Goal: Information Seeking & Learning: Check status

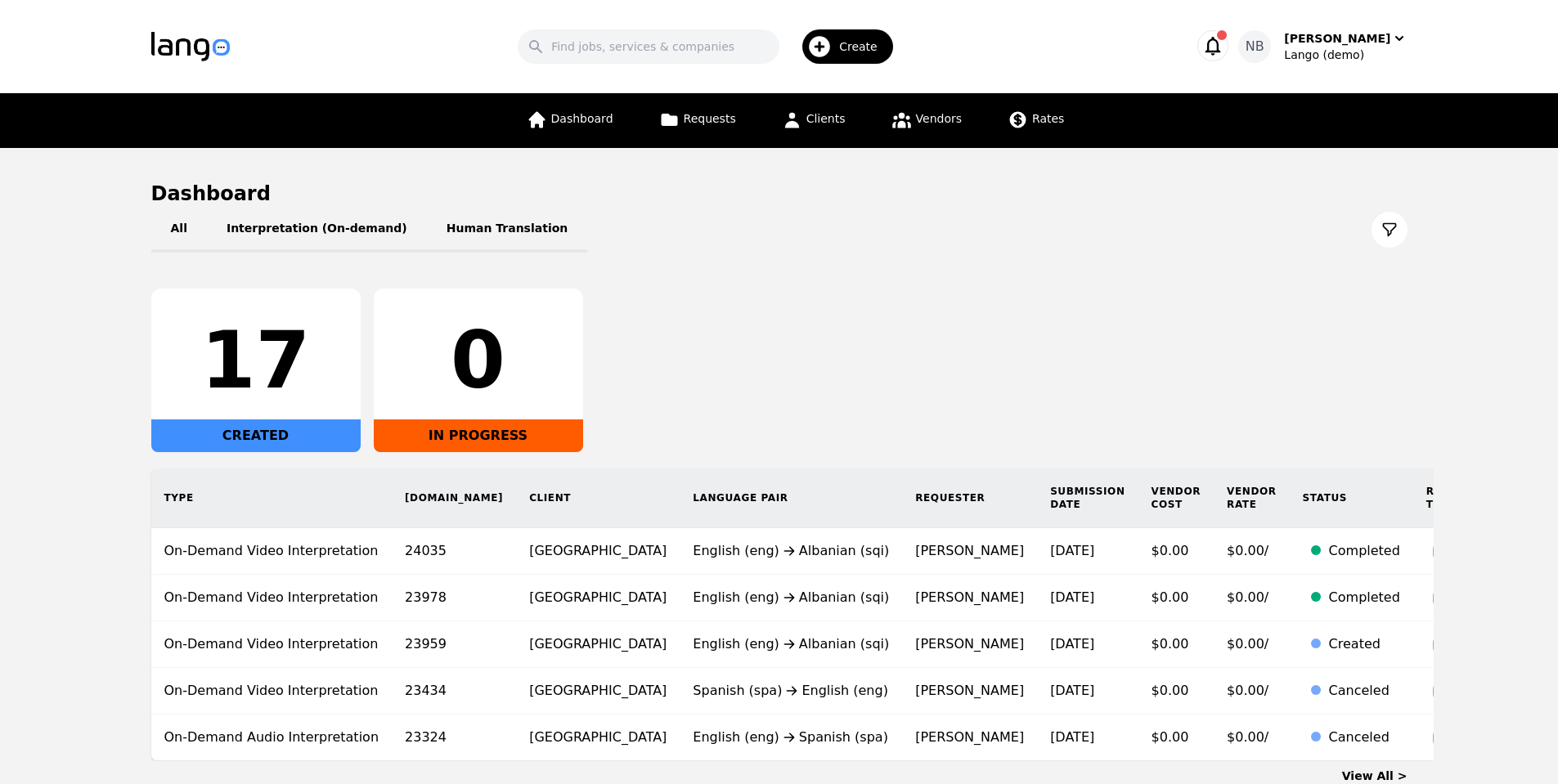
click at [1165, 286] on div "All Interpretation (On-demand) Human Translation 17 CREATED 0 IN PROGRESS Type …" at bounding box center [779, 483] width 1256 height 554
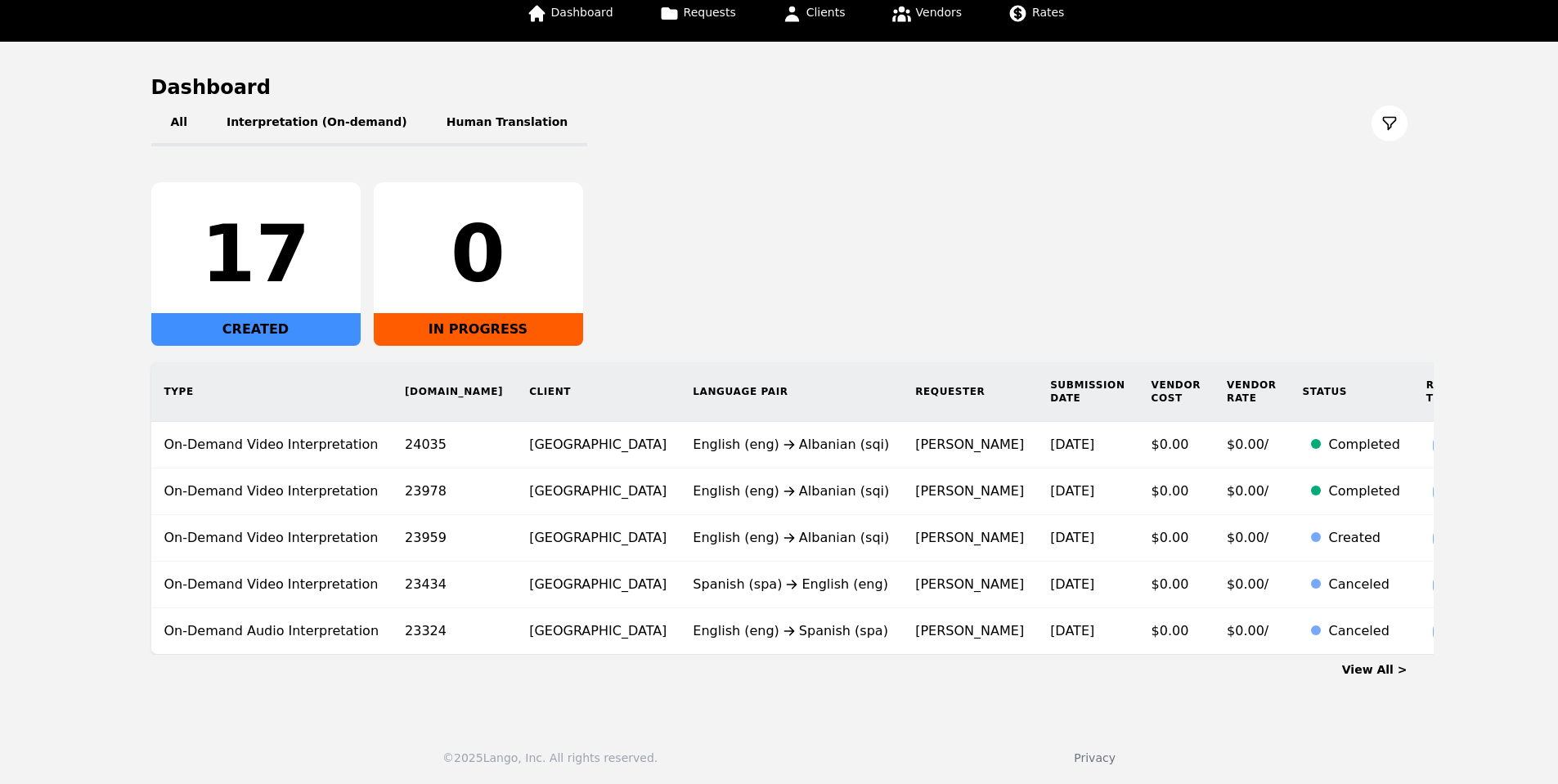
scroll to position [108, 0]
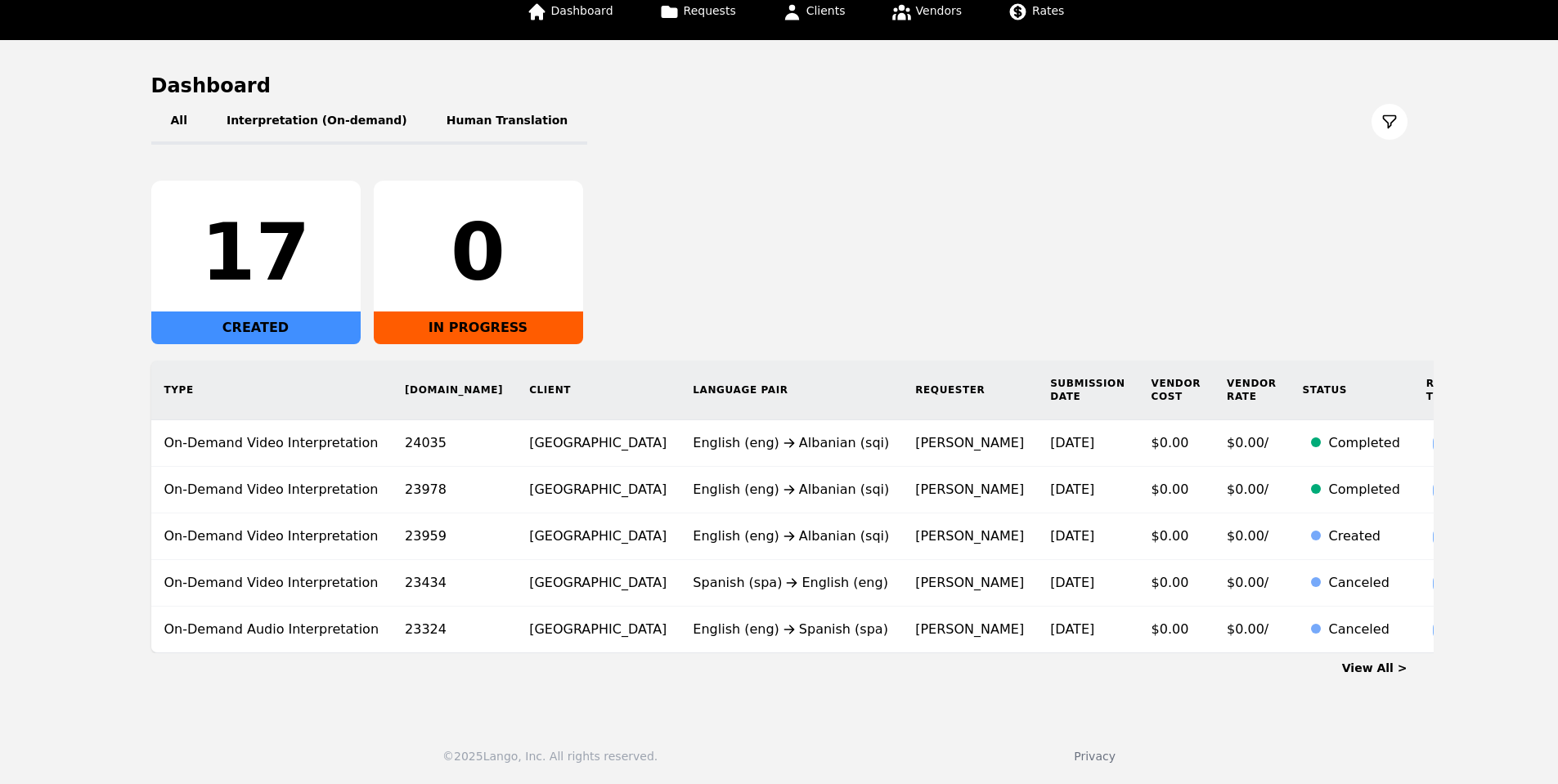
drag, startPoint x: 746, startPoint y: 748, endPoint x: 759, endPoint y: 751, distance: 13.3
click at [746, 752] on div "© 2025 Lango, Inc. All rights reserved. Privacy" at bounding box center [779, 747] width 1558 height 75
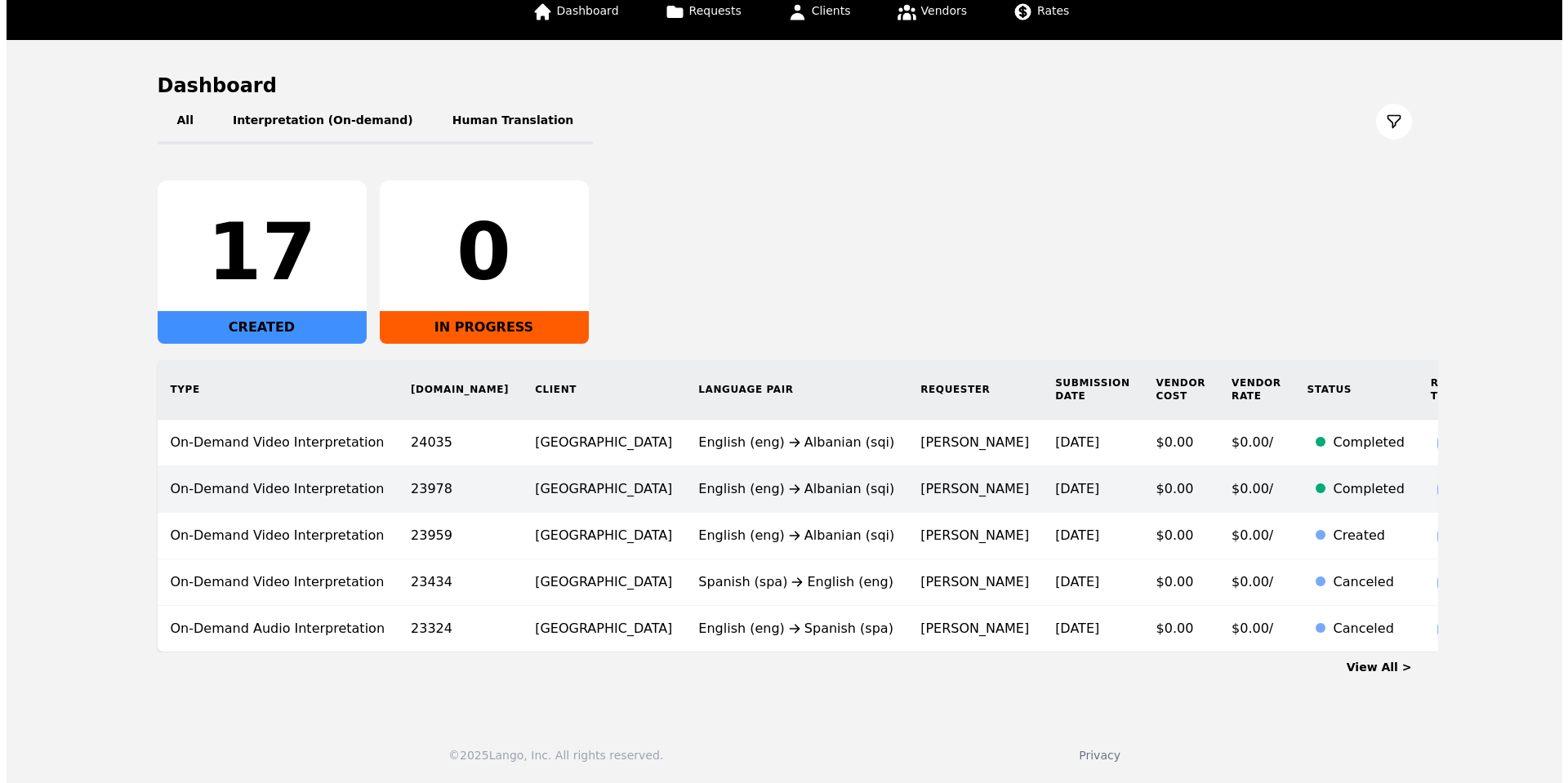
scroll to position [0, 0]
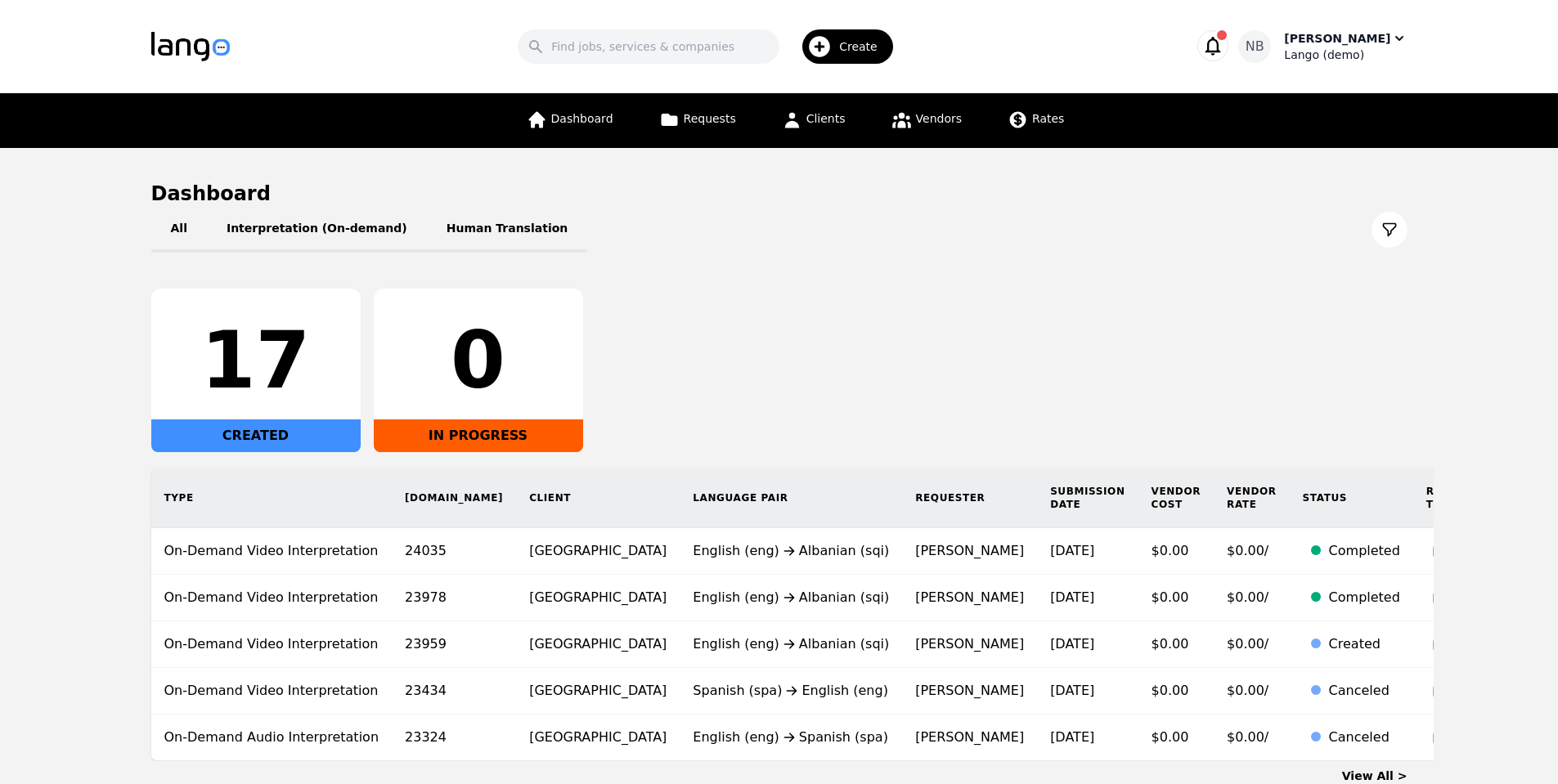
click at [1383, 57] on div "Lango (demo)" at bounding box center [1345, 55] width 123 height 17
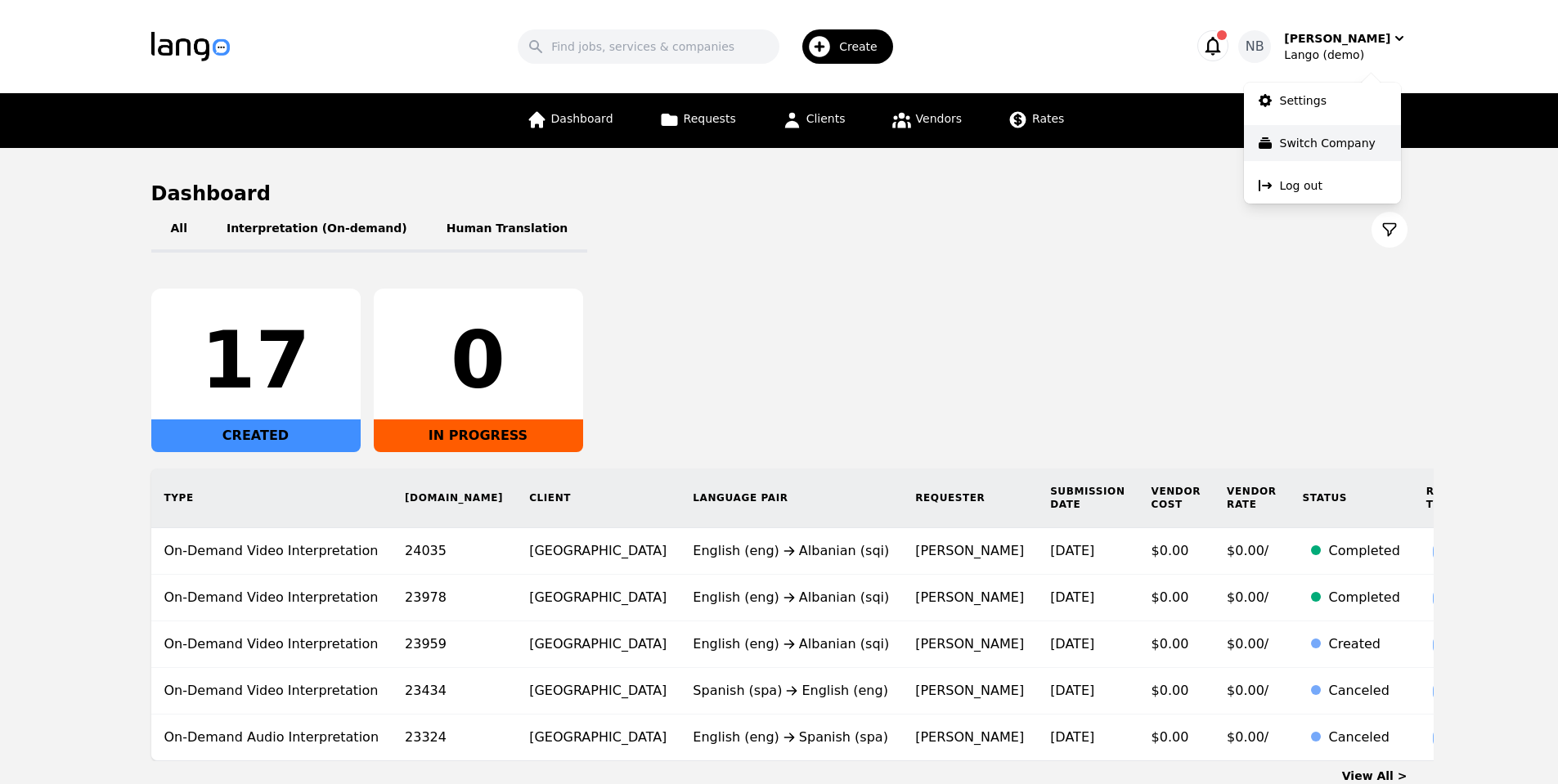
click at [1357, 148] on p "Switch Company" at bounding box center [1328, 143] width 96 height 17
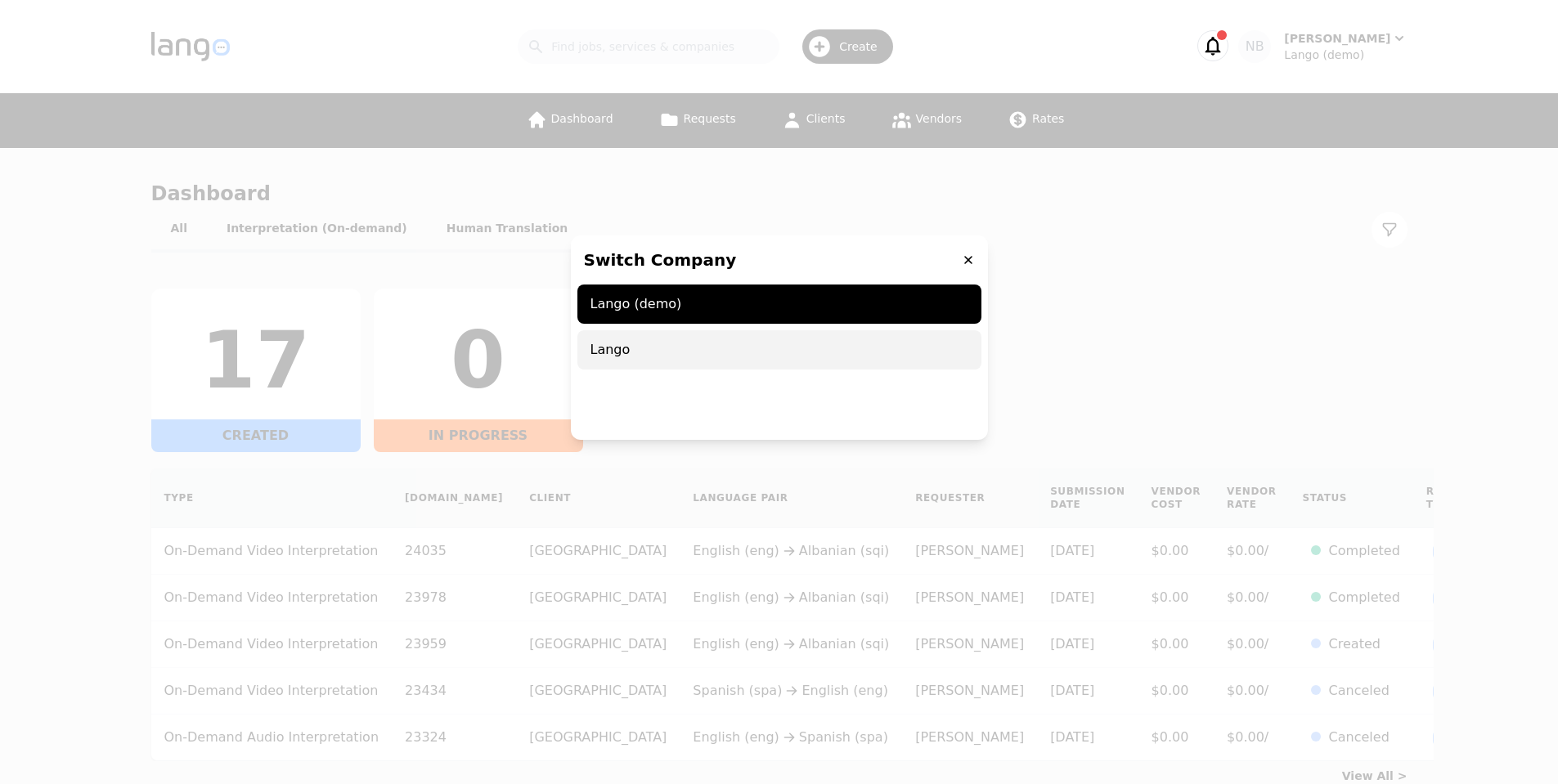
click at [704, 348] on span "Lango" at bounding box center [779, 349] width 404 height 39
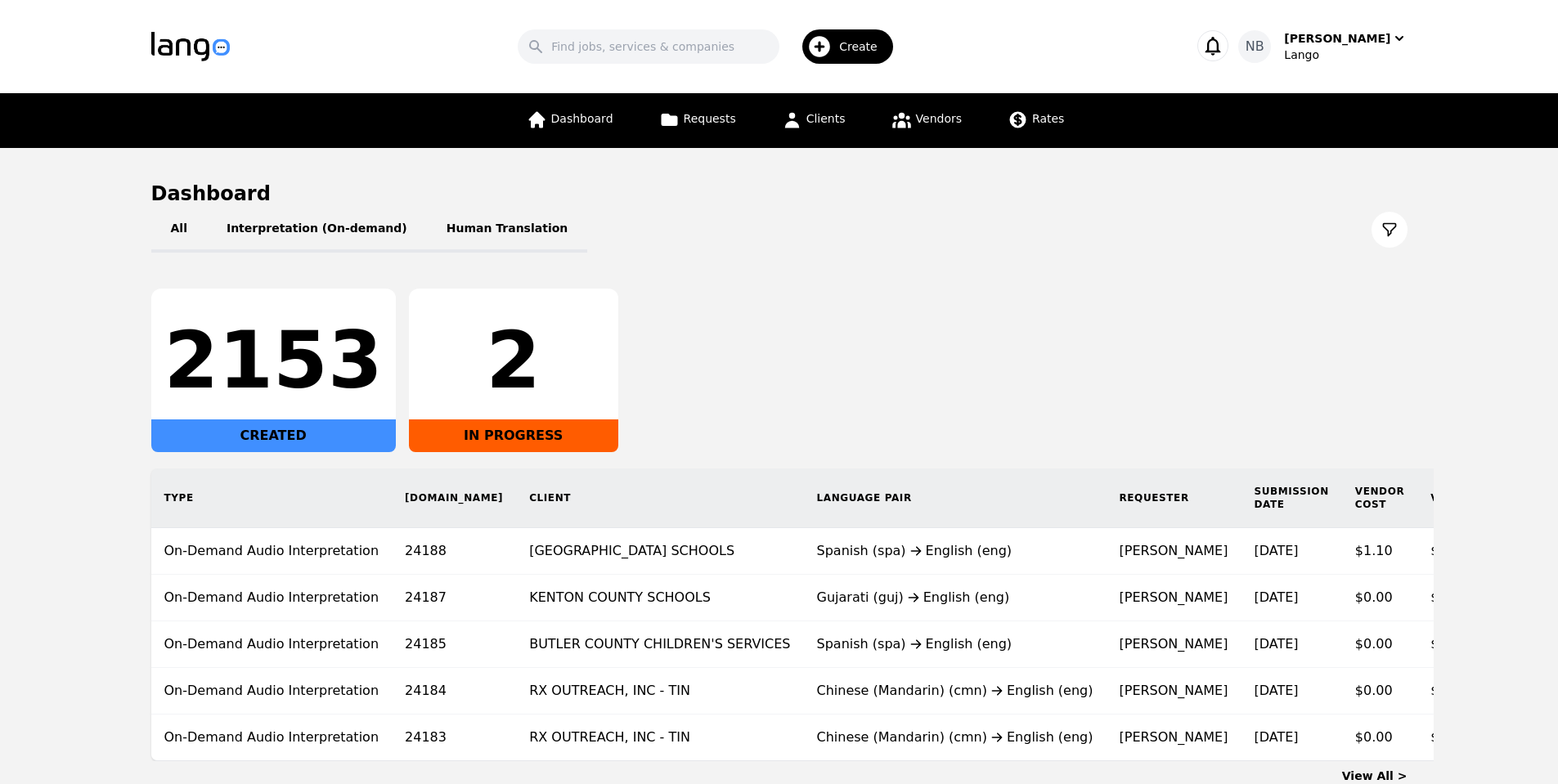
click at [1390, 226] on icon at bounding box center [1390, 230] width 17 height 17
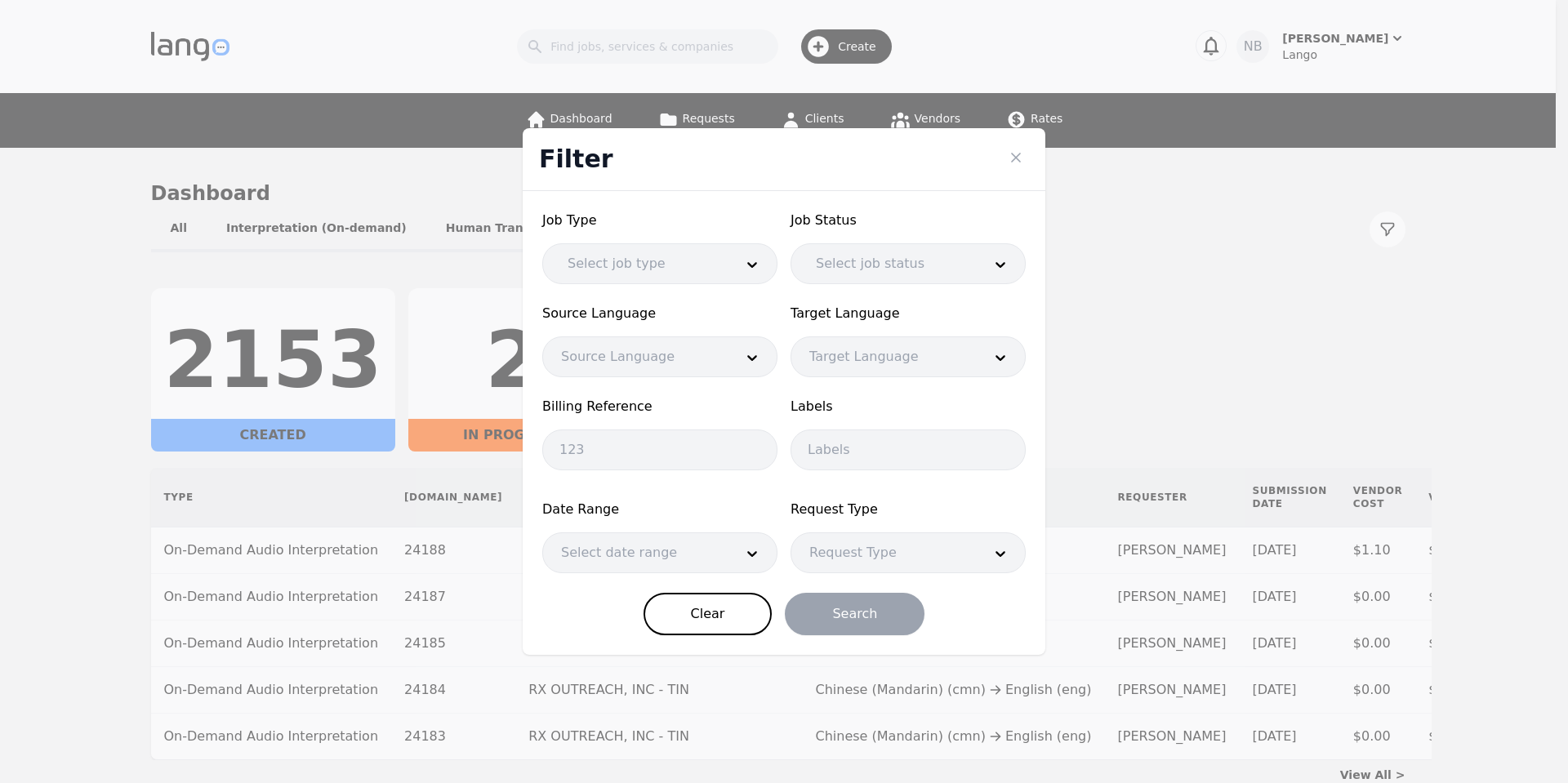
click at [702, 260] on div at bounding box center [638, 263] width 178 height 39
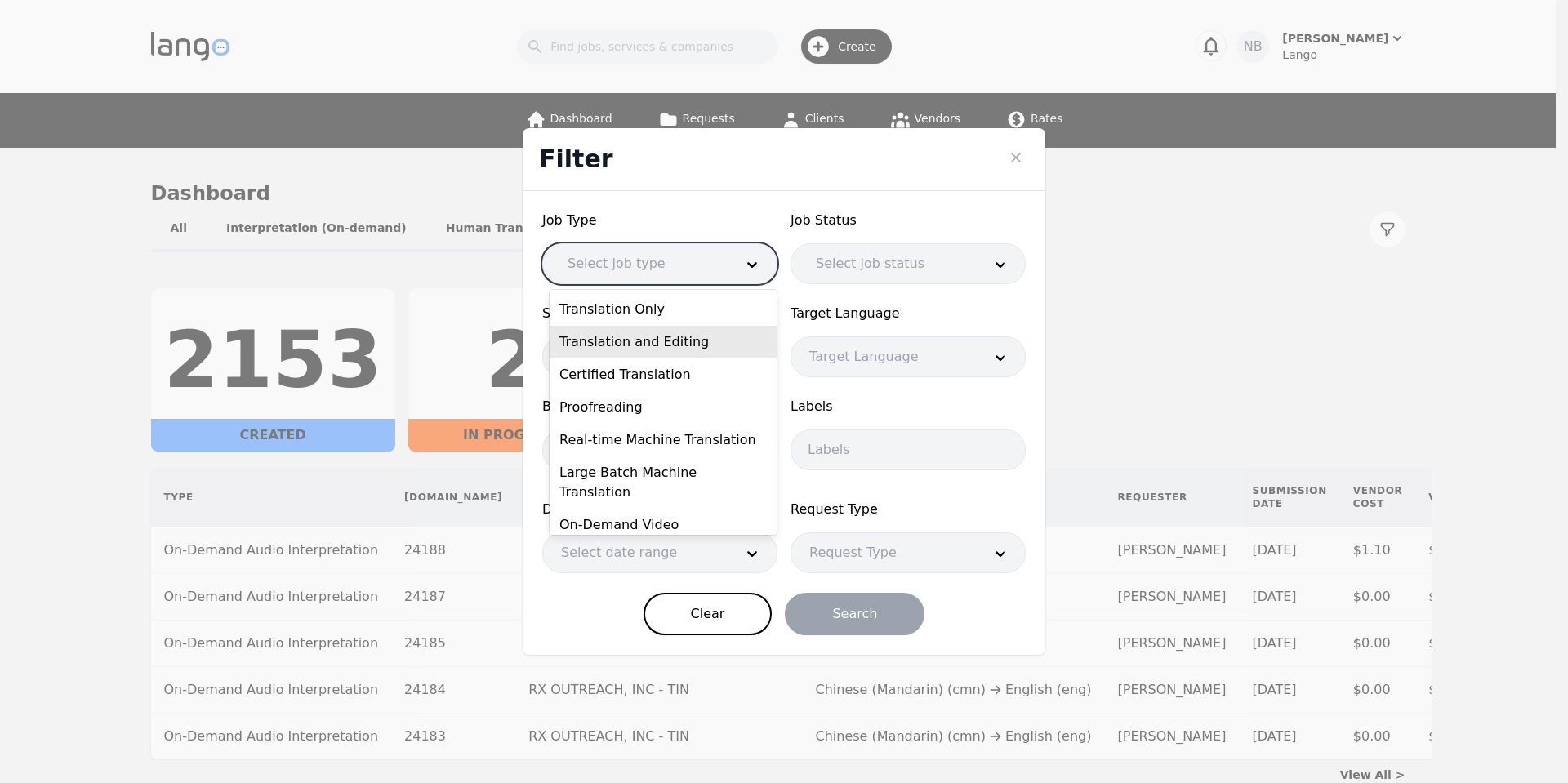
scroll to position [56, 0]
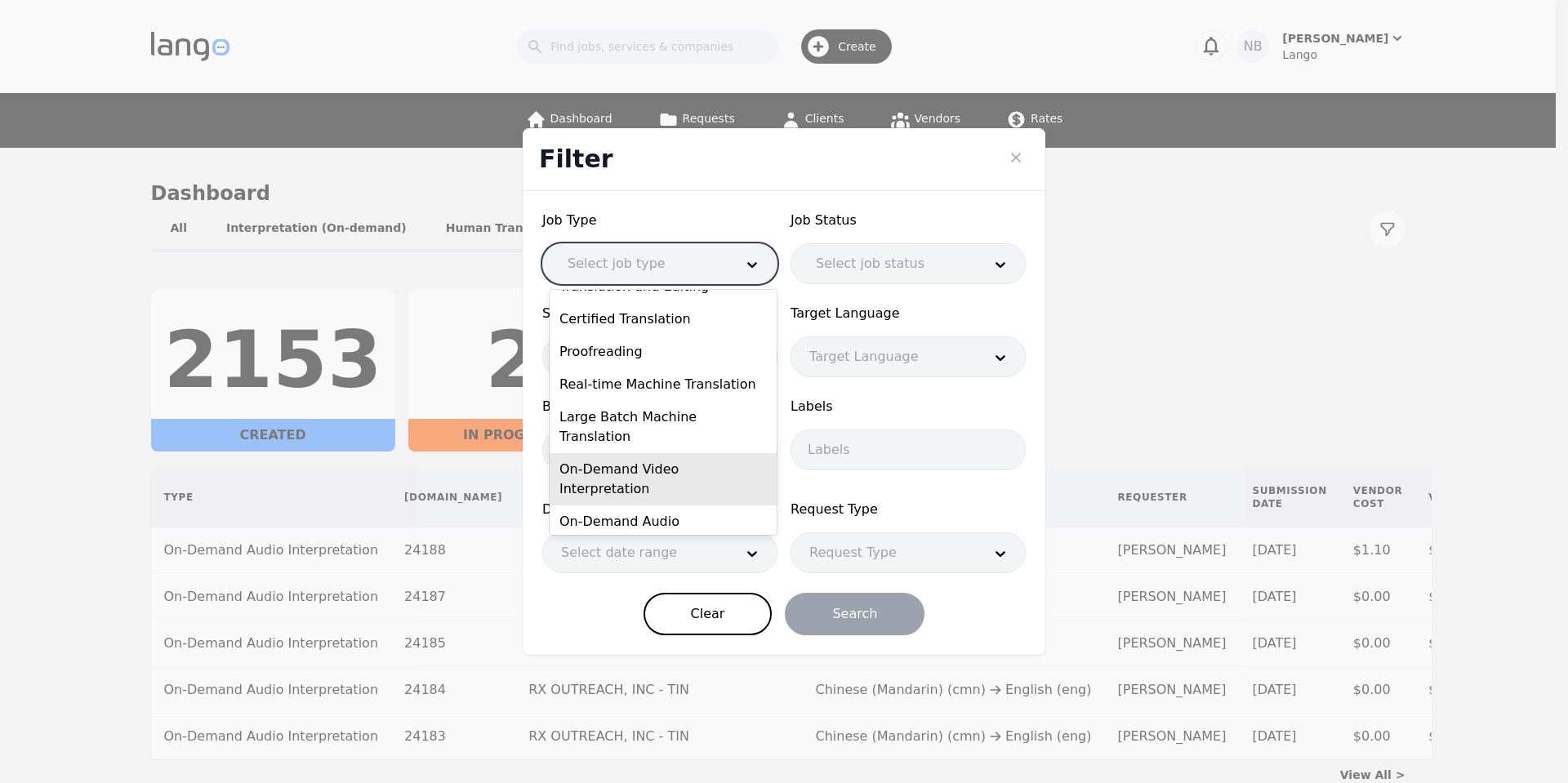
click at [695, 457] on div "On-Demand Video Interpretation" at bounding box center [662, 479] width 227 height 52
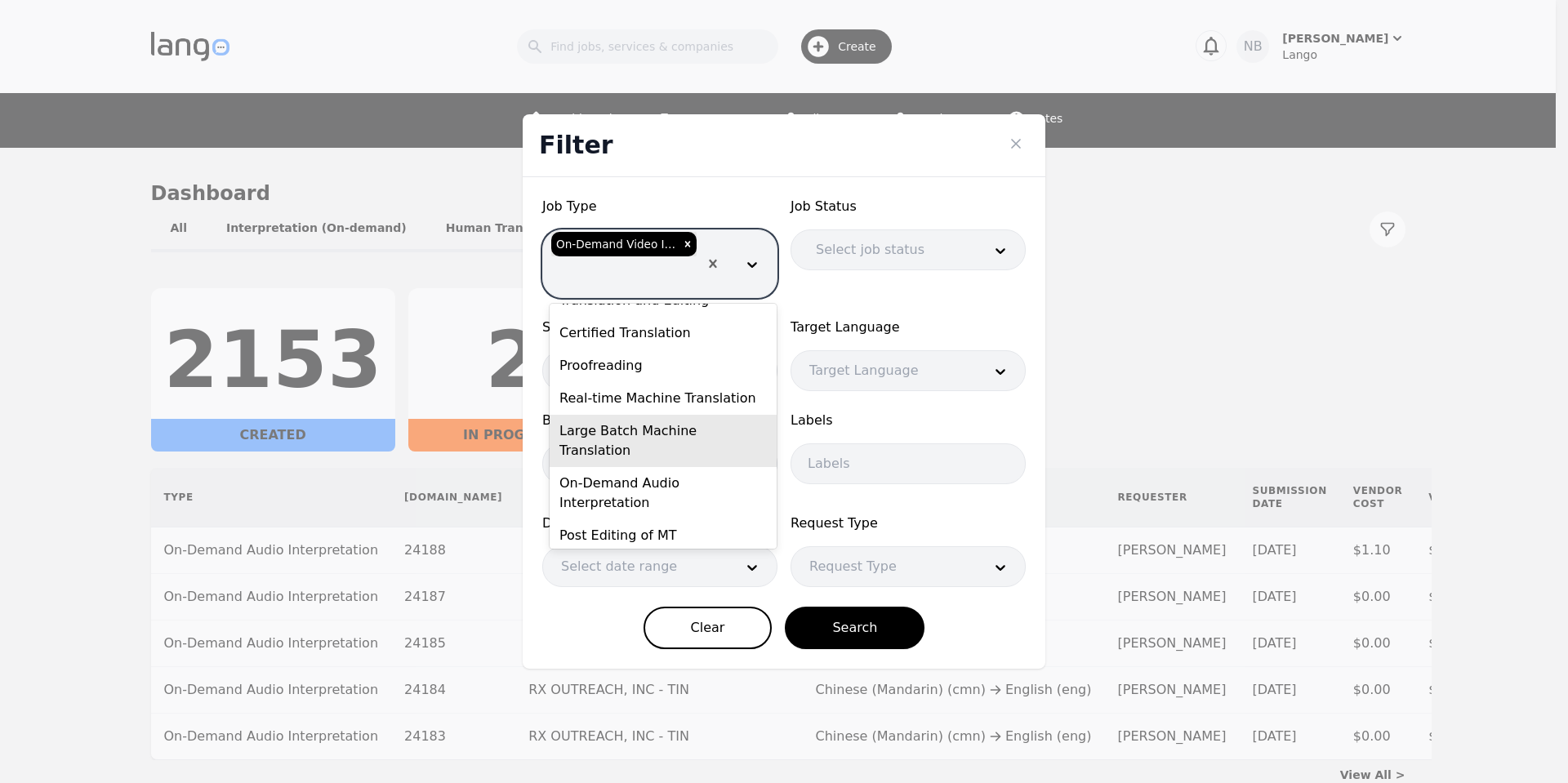
scroll to position [22, 0]
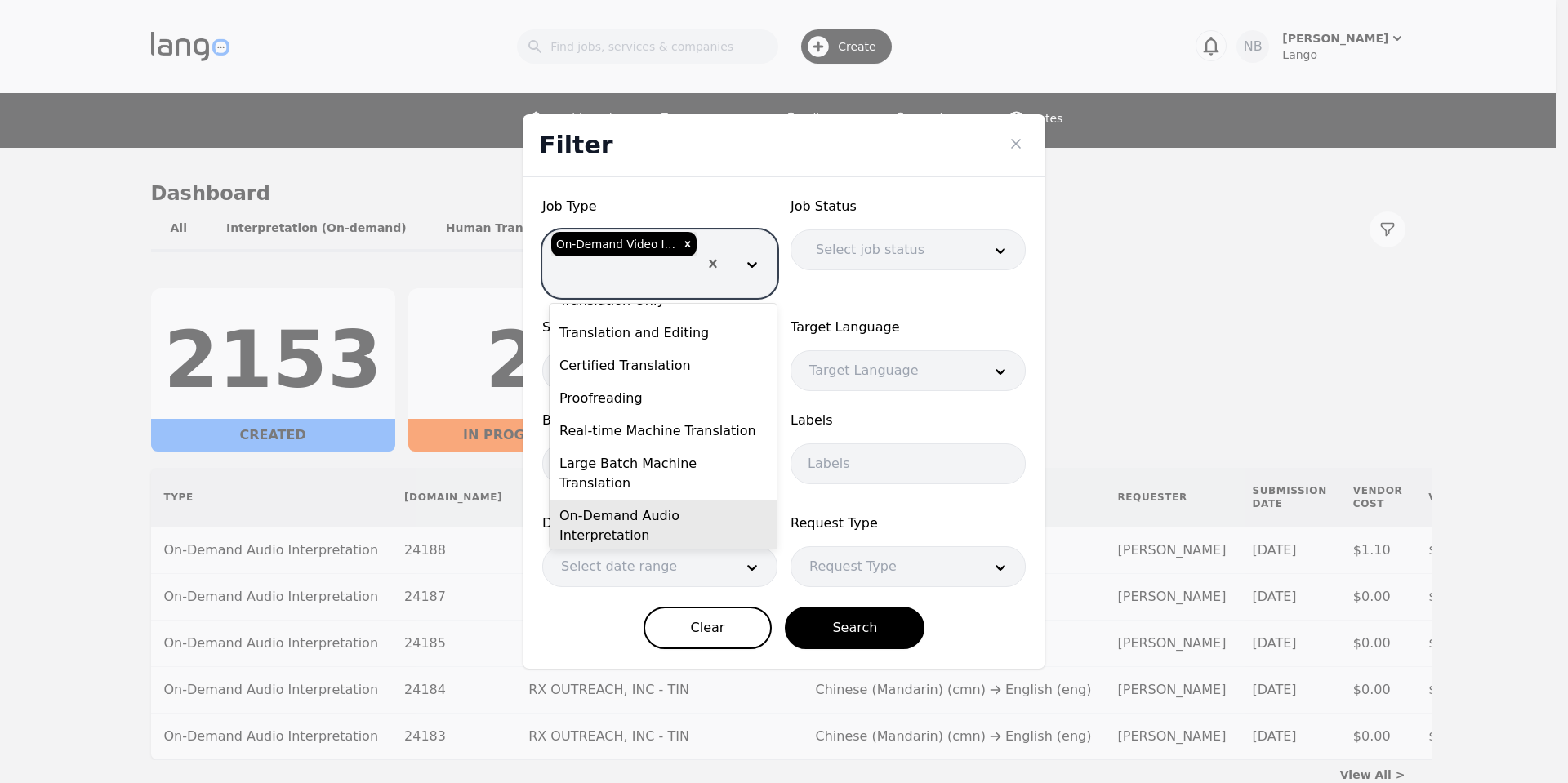
click at [677, 500] on div "On-Demand Audio Interpretation" at bounding box center [662, 526] width 227 height 52
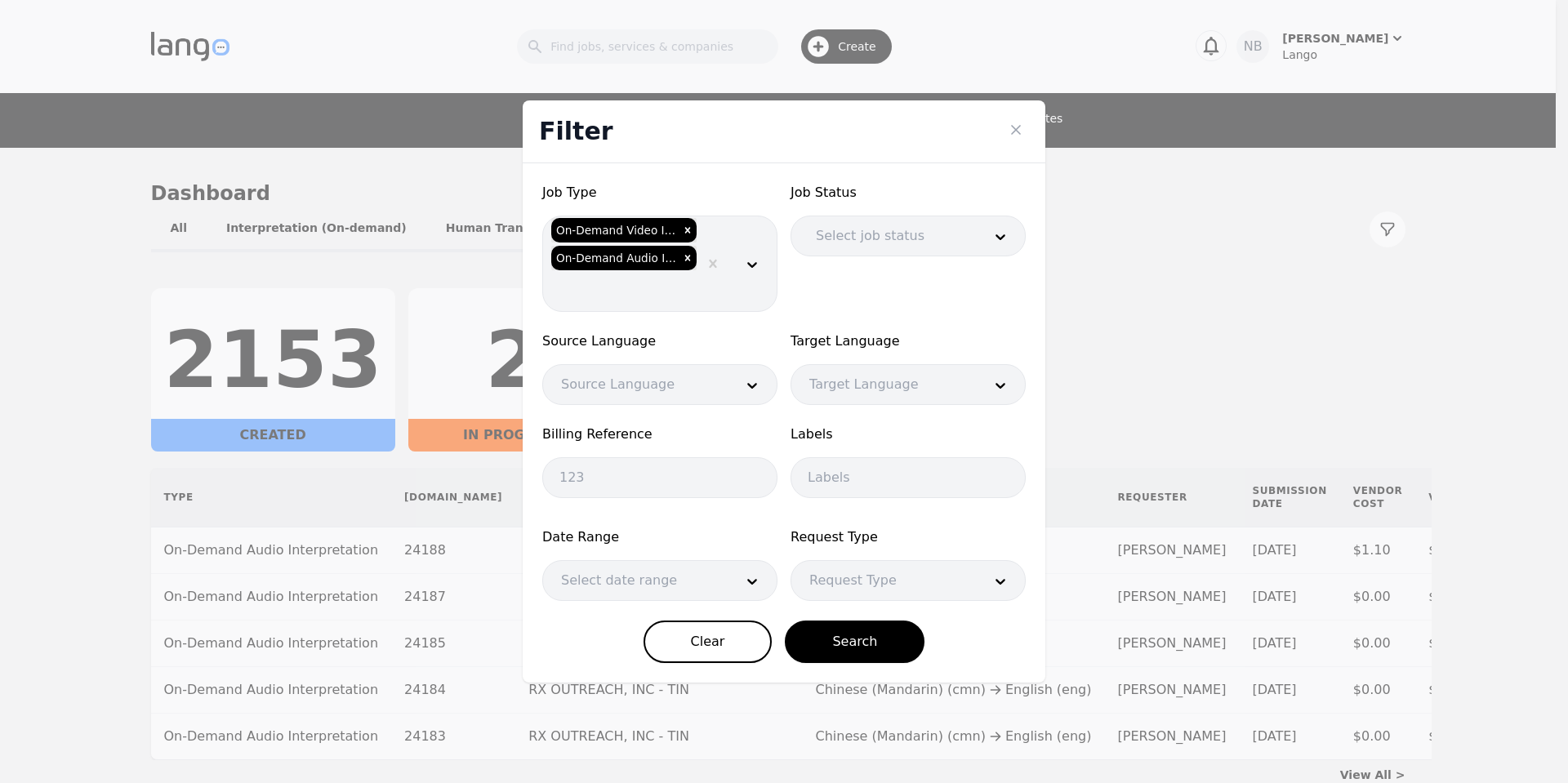
click at [903, 191] on span "Job Status" at bounding box center [908, 193] width 236 height 20
click at [687, 231] on icon "Remove On-Demand Video Interpretation" at bounding box center [687, 230] width 6 height 6
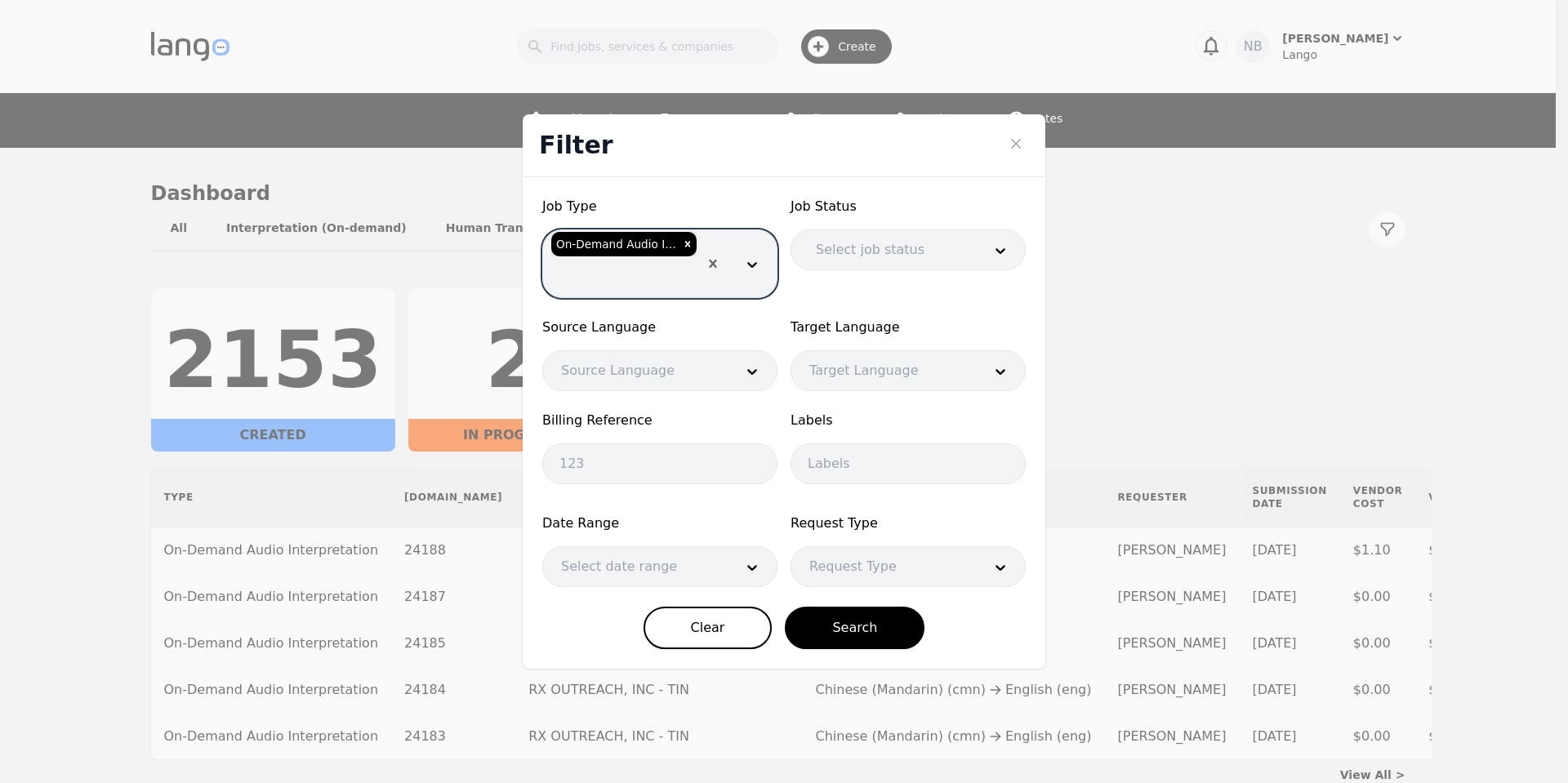
click at [717, 371] on div at bounding box center [636, 370] width 185 height 39
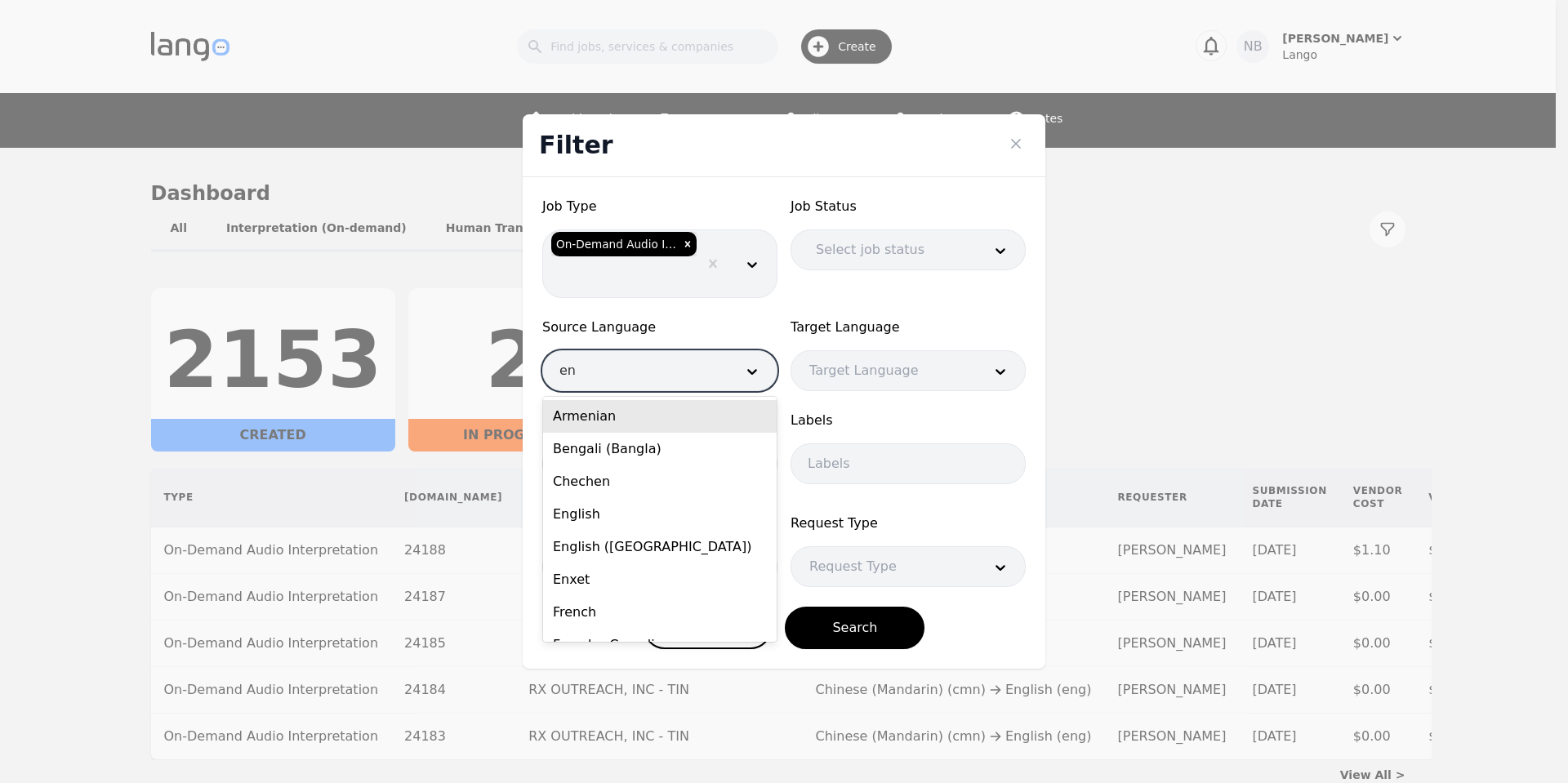
type input "eng"
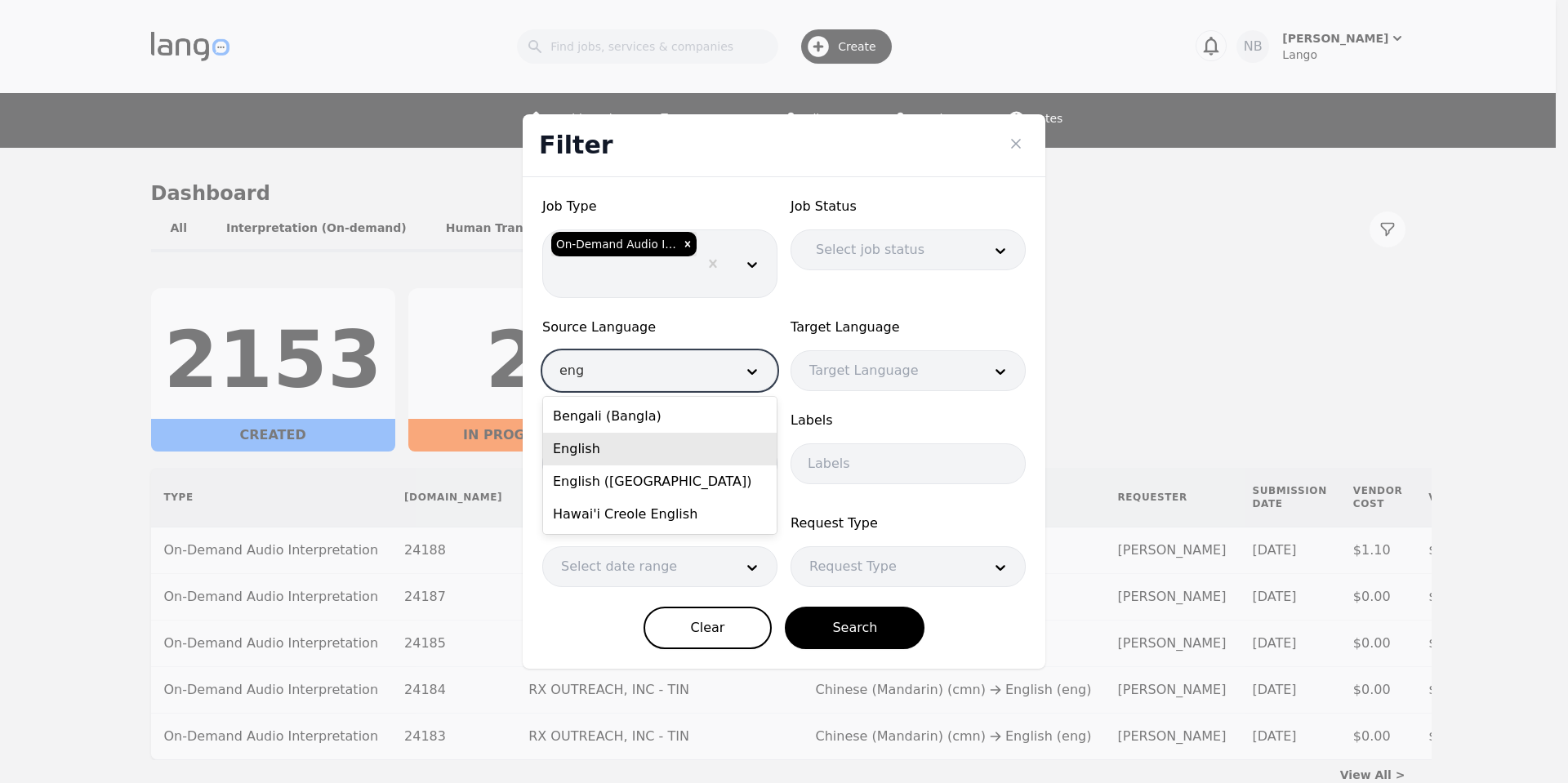
click at [683, 444] on div "English" at bounding box center [660, 448] width 234 height 32
click at [884, 367] on div at bounding box center [884, 370] width 185 height 39
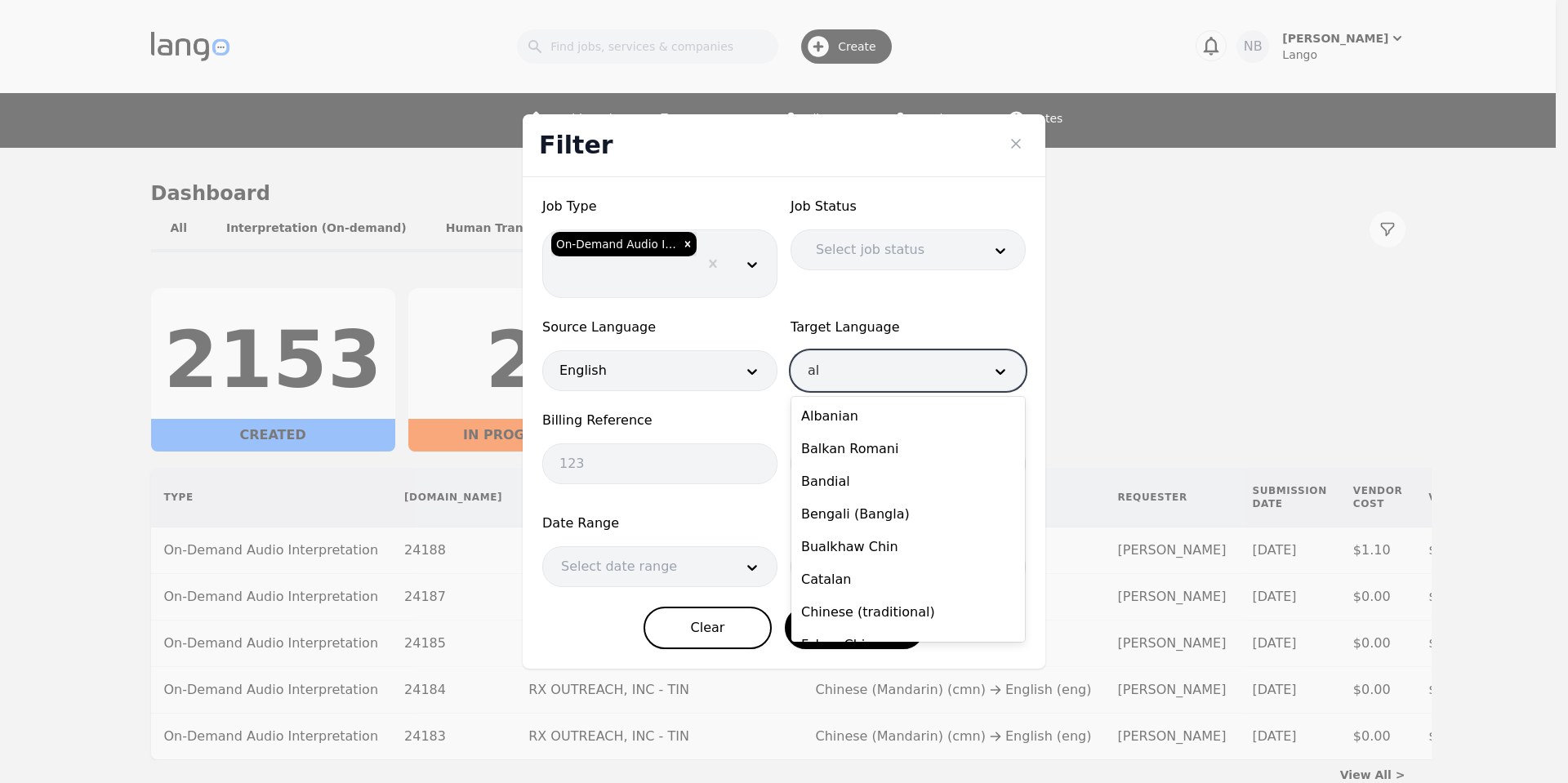
type input "a"
drag, startPoint x: 966, startPoint y: 320, endPoint x: 951, endPoint y: 320, distance: 15.0
click at [965, 320] on span "Target Language" at bounding box center [908, 328] width 236 height 20
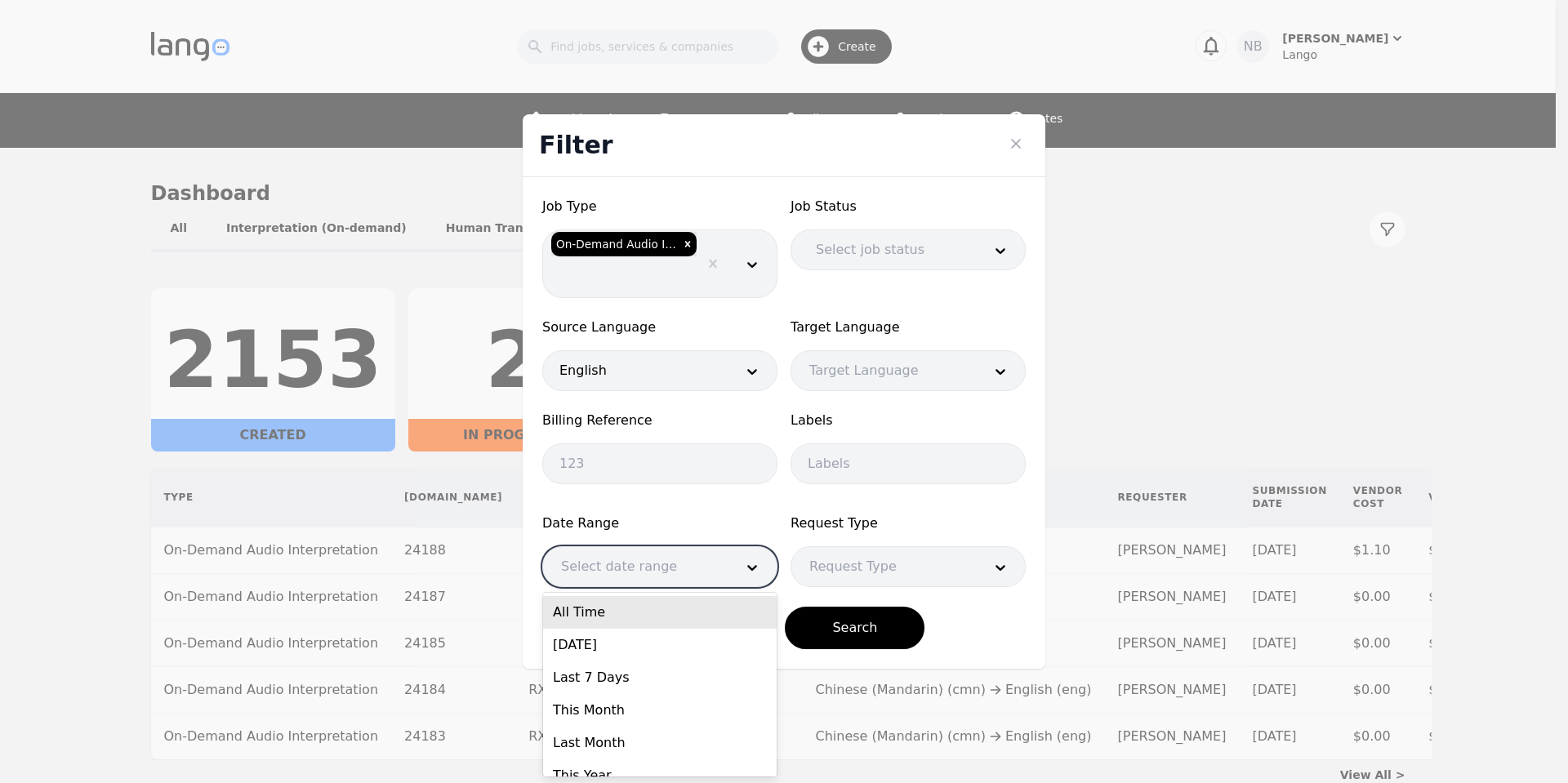
click at [700, 572] on div at bounding box center [636, 566] width 185 height 39
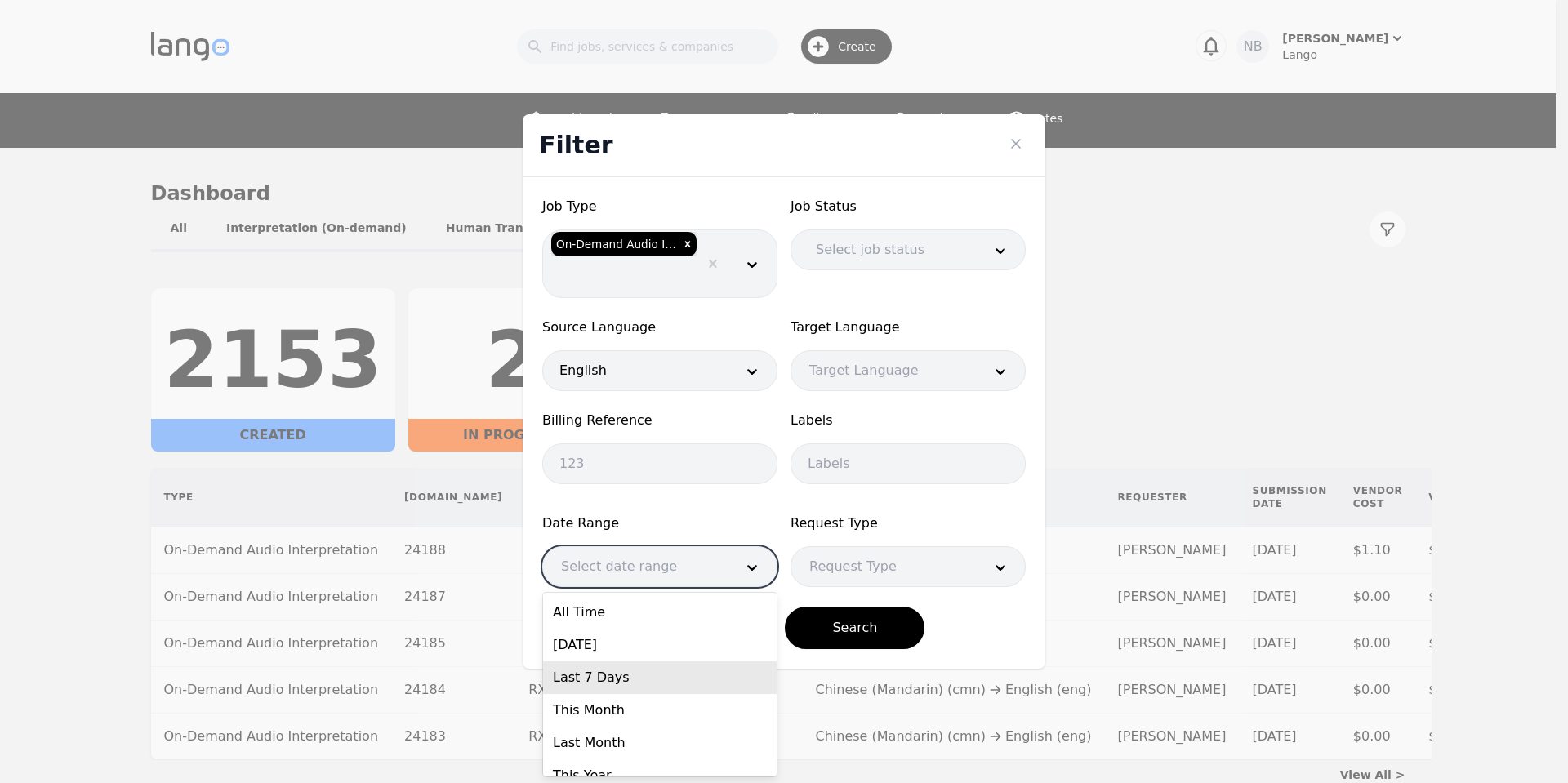
drag, startPoint x: 677, startPoint y: 614, endPoint x: 660, endPoint y: 681, distance: 69.1
click at [660, 681] on div "All Time [DATE] Last 7 Days This Month Last Month This Year Last Year" at bounding box center [660, 684] width 234 height 184
click at [659, 681] on div "Last 7 Days" at bounding box center [660, 677] width 234 height 32
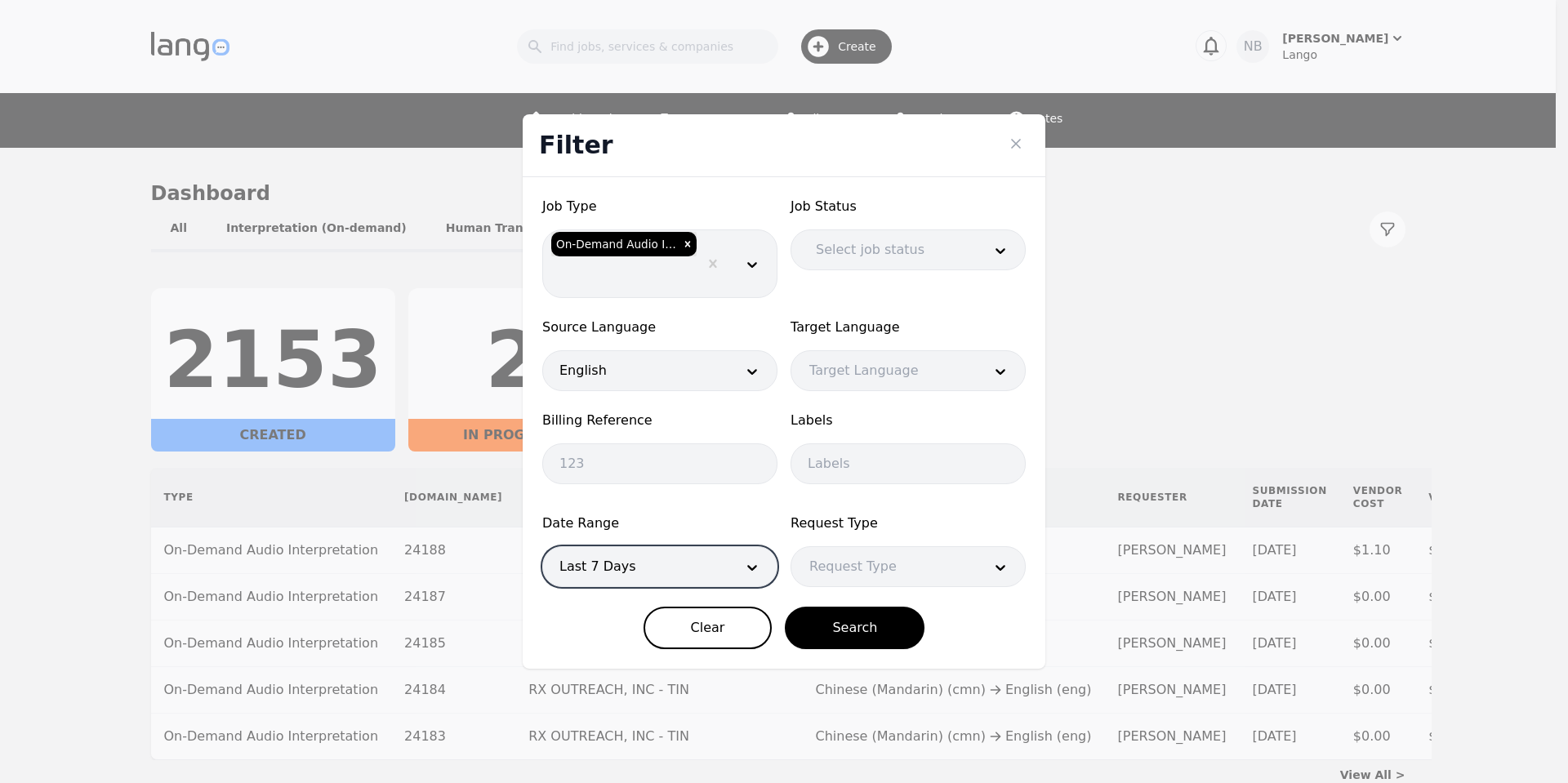
click at [897, 580] on div at bounding box center [884, 566] width 185 height 39
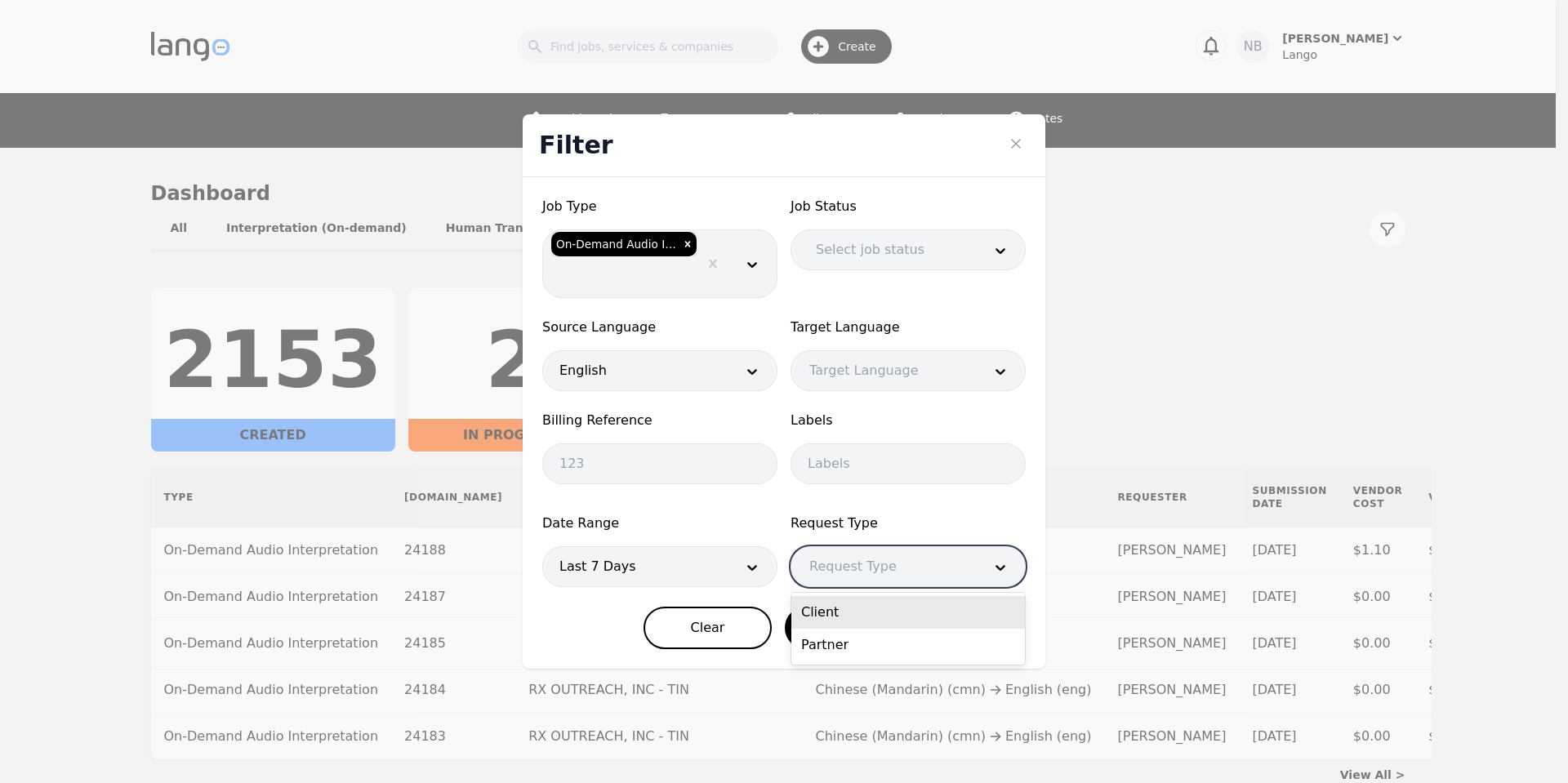
click at [868, 614] on div "Client" at bounding box center [908, 612] width 234 height 32
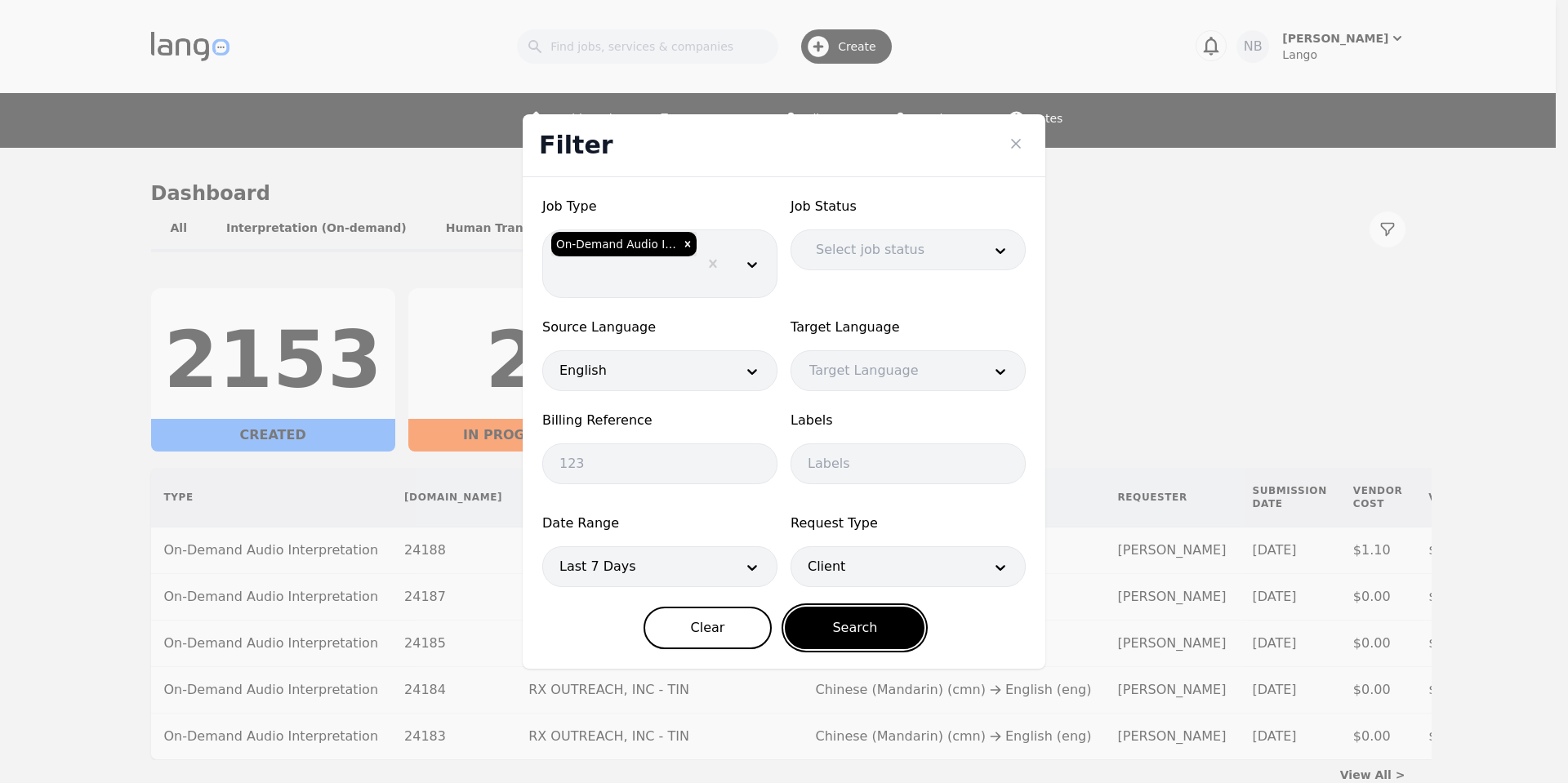
drag, startPoint x: 892, startPoint y: 642, endPoint x: 929, endPoint y: 304, distance: 340.0
click at [923, 331] on form "Job Type On-Demand Audio Interpretation Job Status Select job status Source Lan…" at bounding box center [784, 423] width 484 height 453
click at [935, 250] on div at bounding box center [887, 250] width 178 height 39
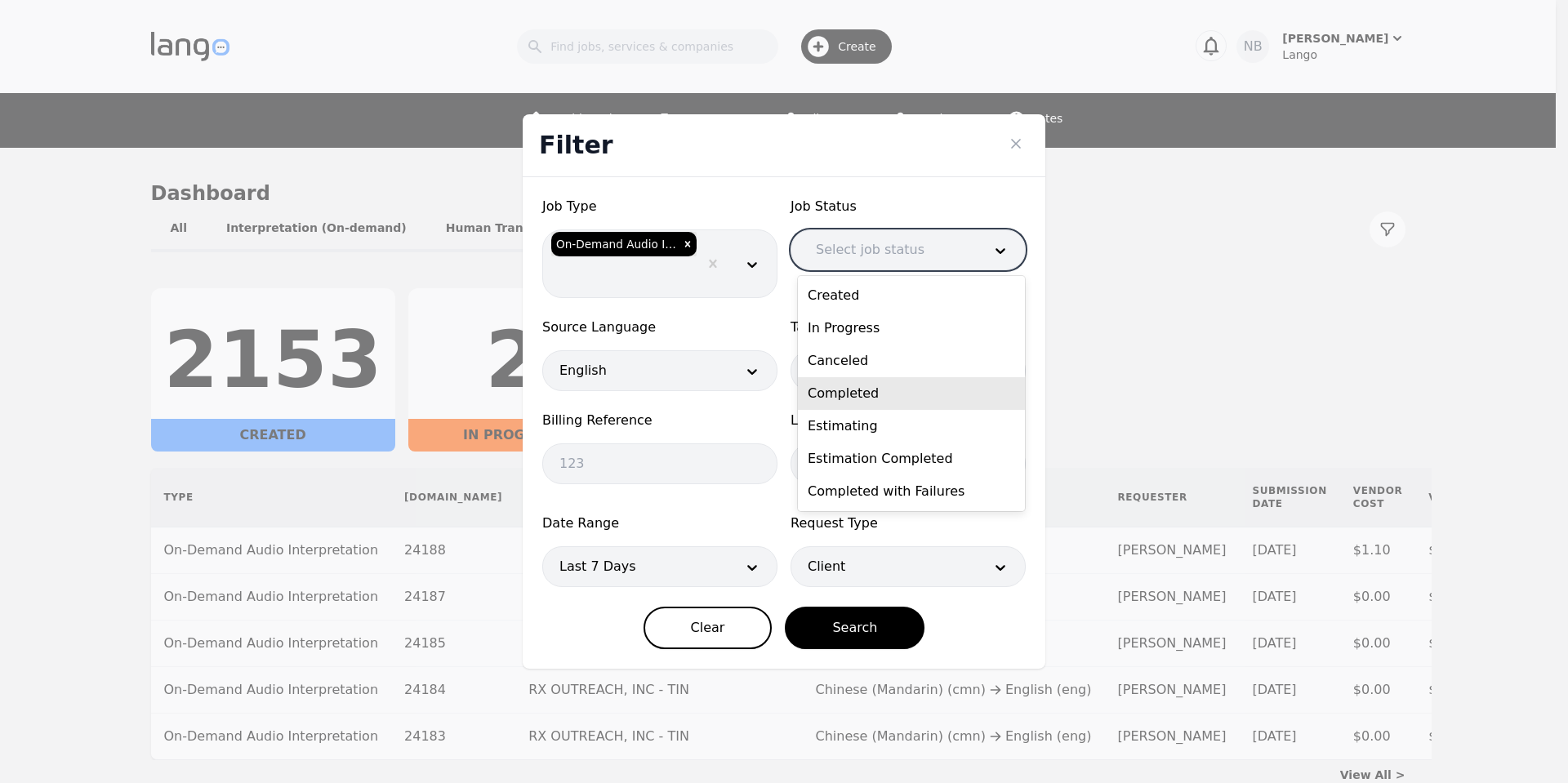
click at [930, 407] on div "Completed" at bounding box center [911, 393] width 227 height 32
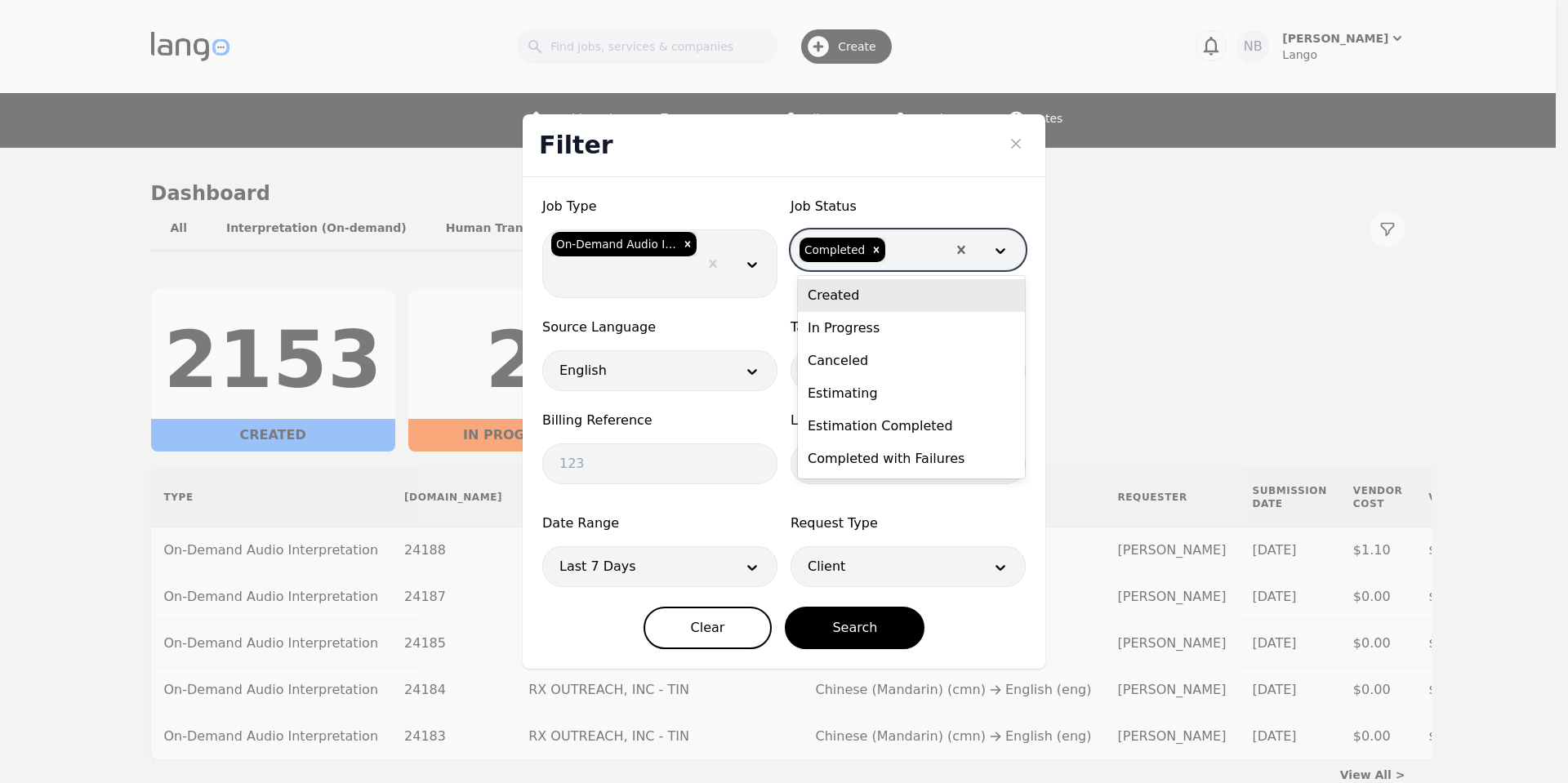
click at [968, 176] on div "Filter" at bounding box center [784, 146] width 523 height 63
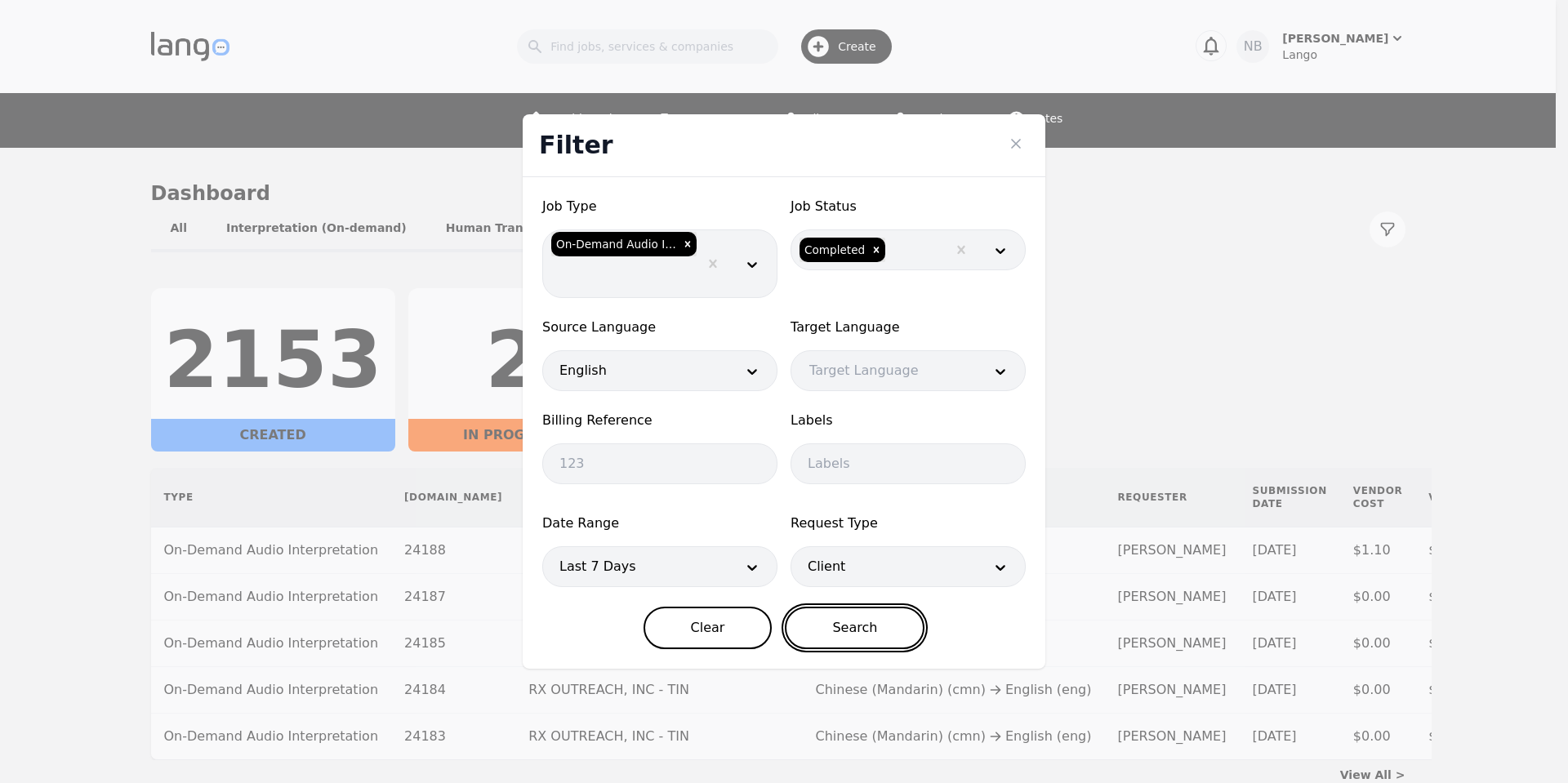
click at [840, 618] on button "Search" at bounding box center [855, 627] width 140 height 42
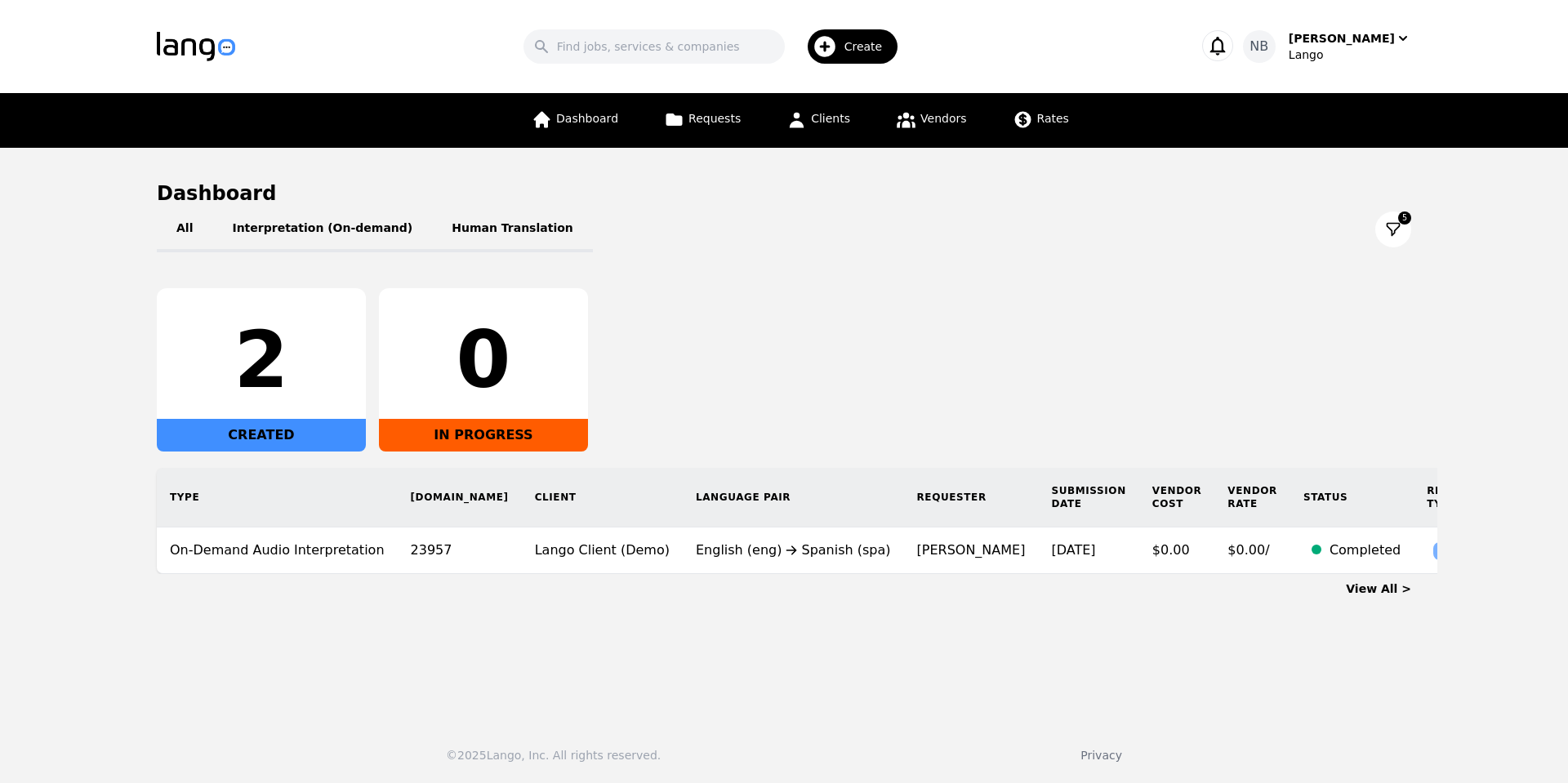
click at [1383, 234] on button at bounding box center [1392, 229] width 36 height 36
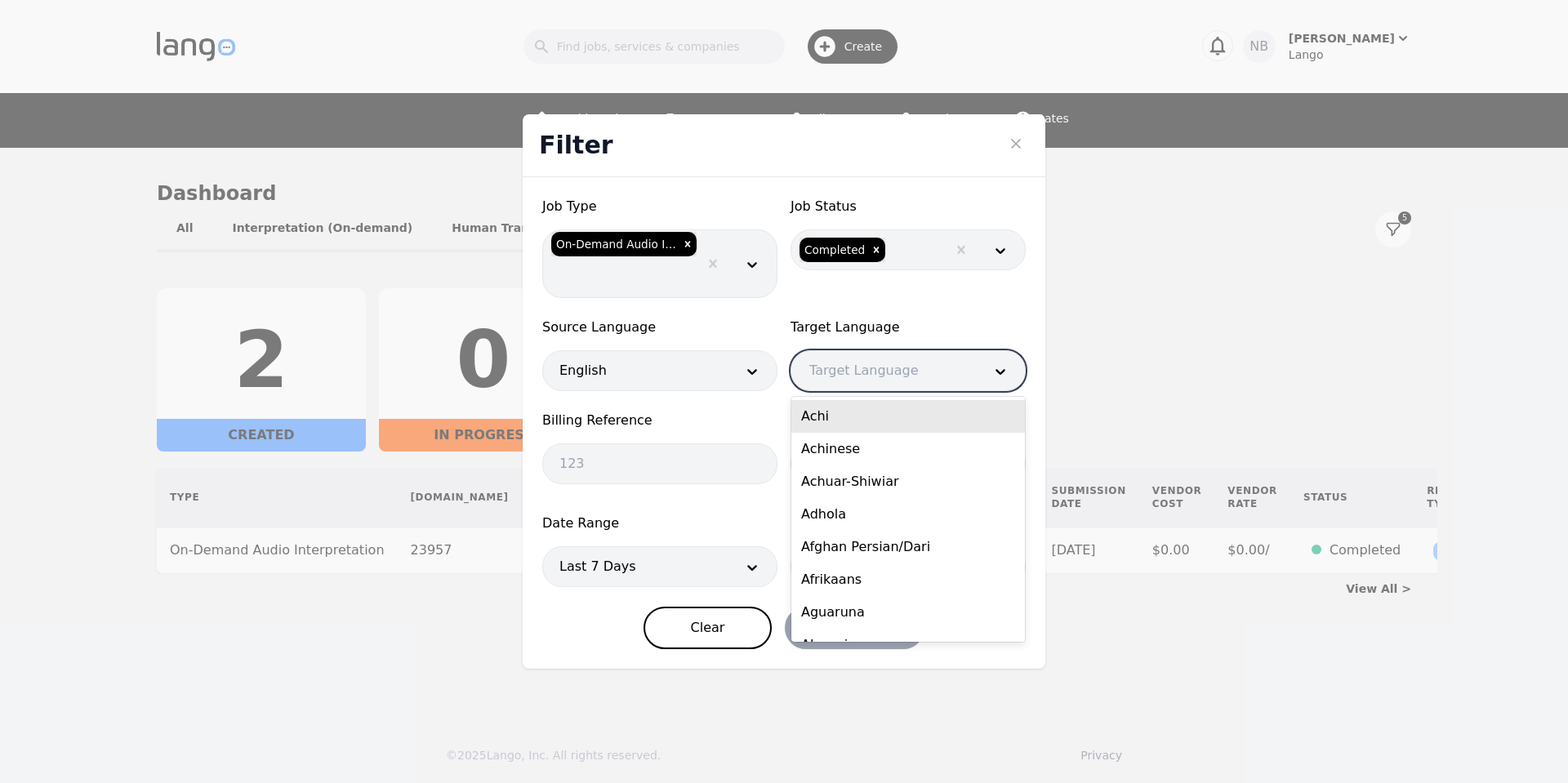
click at [904, 376] on div at bounding box center [884, 370] width 185 height 39
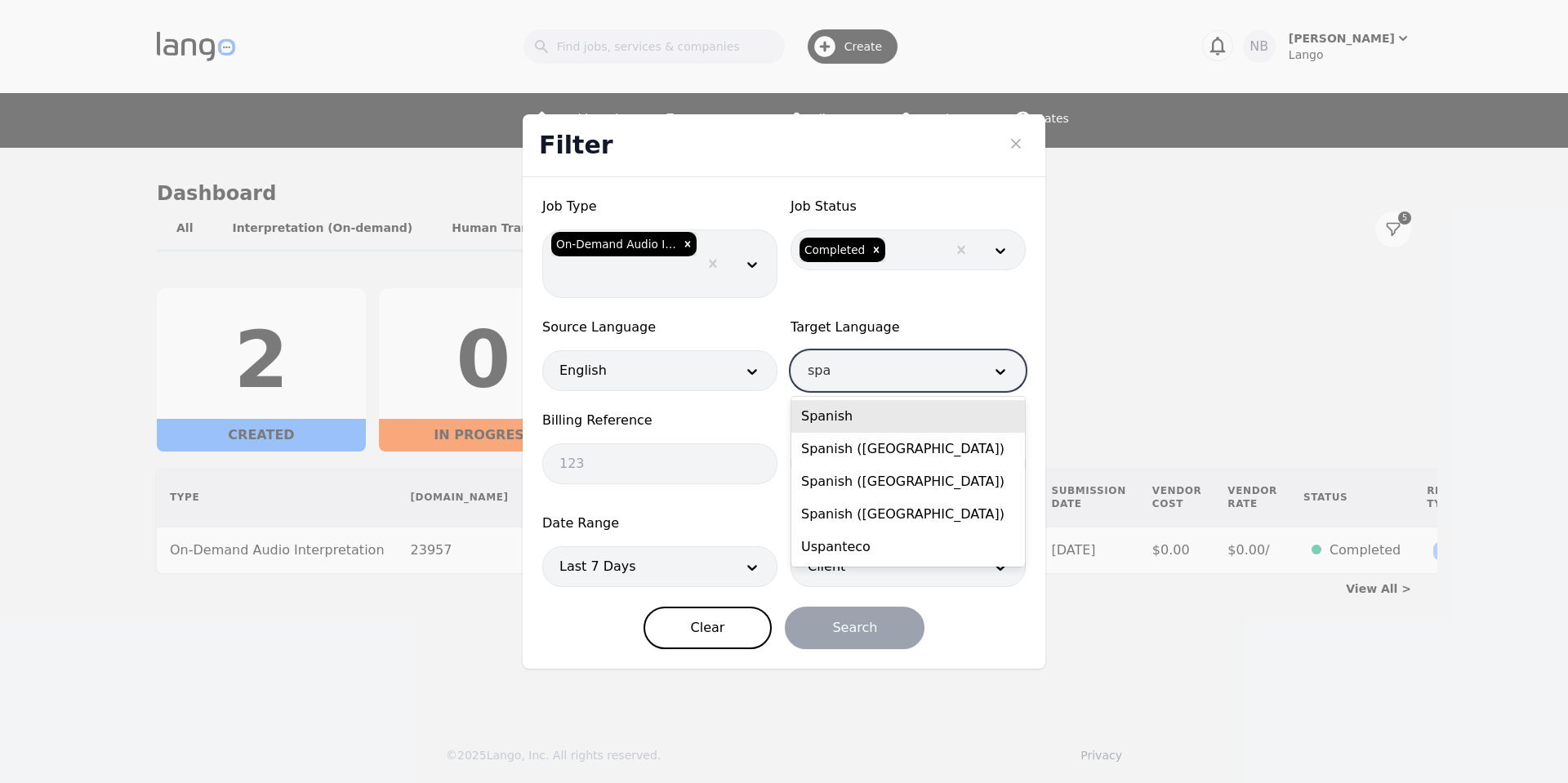
type input "span"
click at [881, 413] on div "Spanish" at bounding box center [908, 416] width 234 height 32
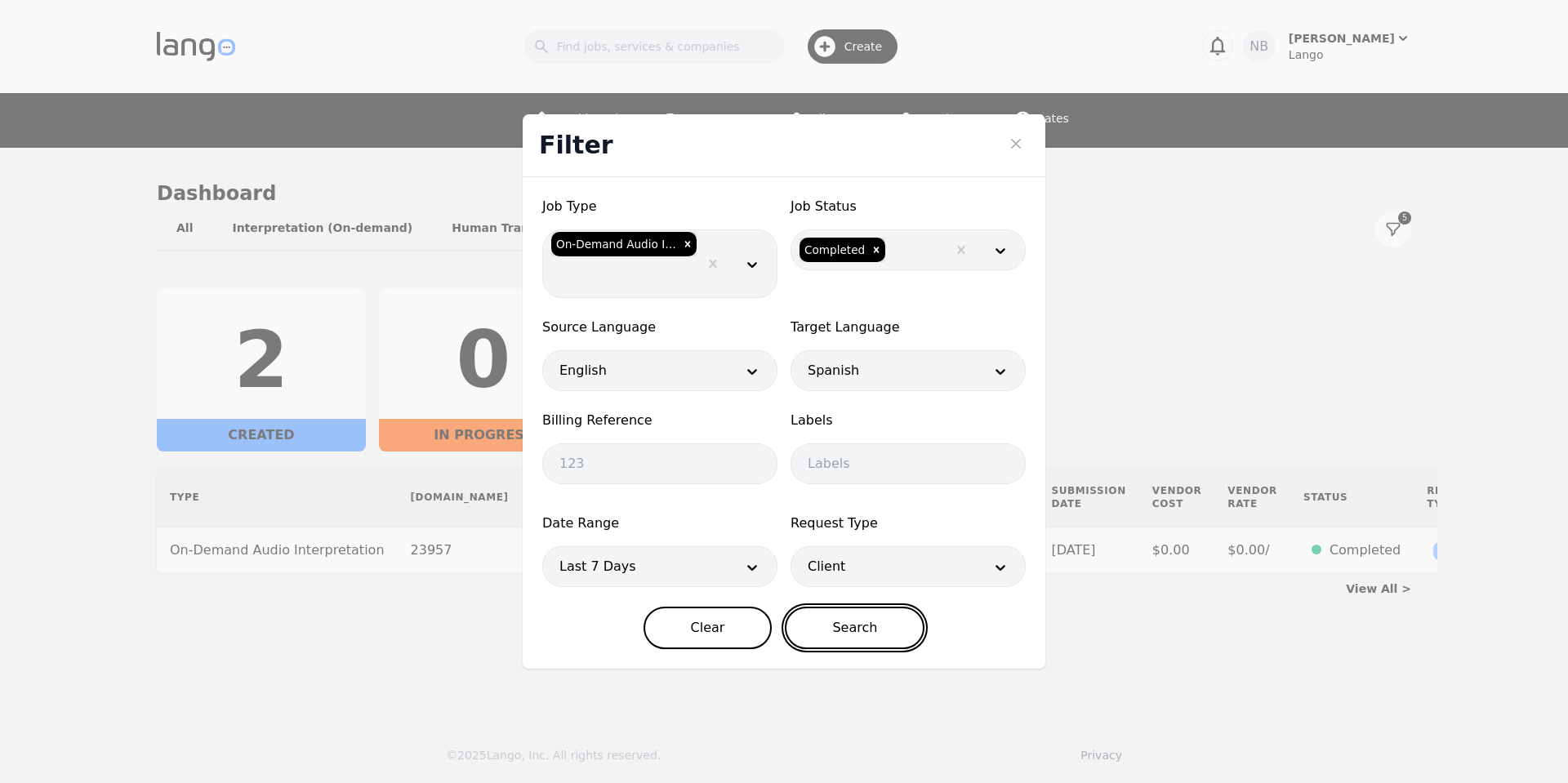
click at [857, 636] on button "Search" at bounding box center [855, 627] width 140 height 42
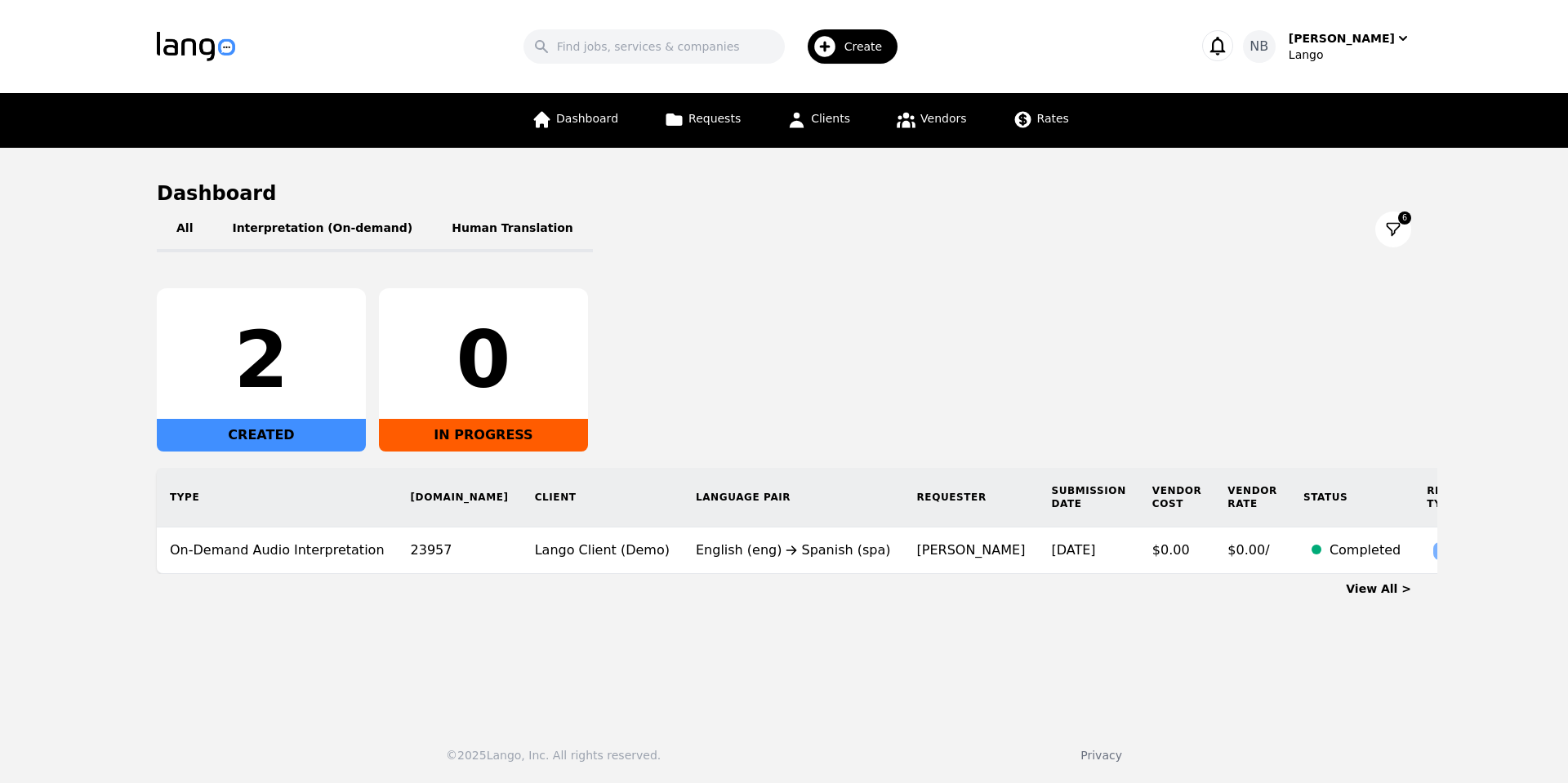
drag, startPoint x: 1041, startPoint y: 315, endPoint x: 933, endPoint y: 242, distance: 130.4
click at [1041, 315] on div "2 CREATED 0 IN PROGRESS" at bounding box center [783, 369] width 1254 height 163
